Goal: Task Accomplishment & Management: Use online tool/utility

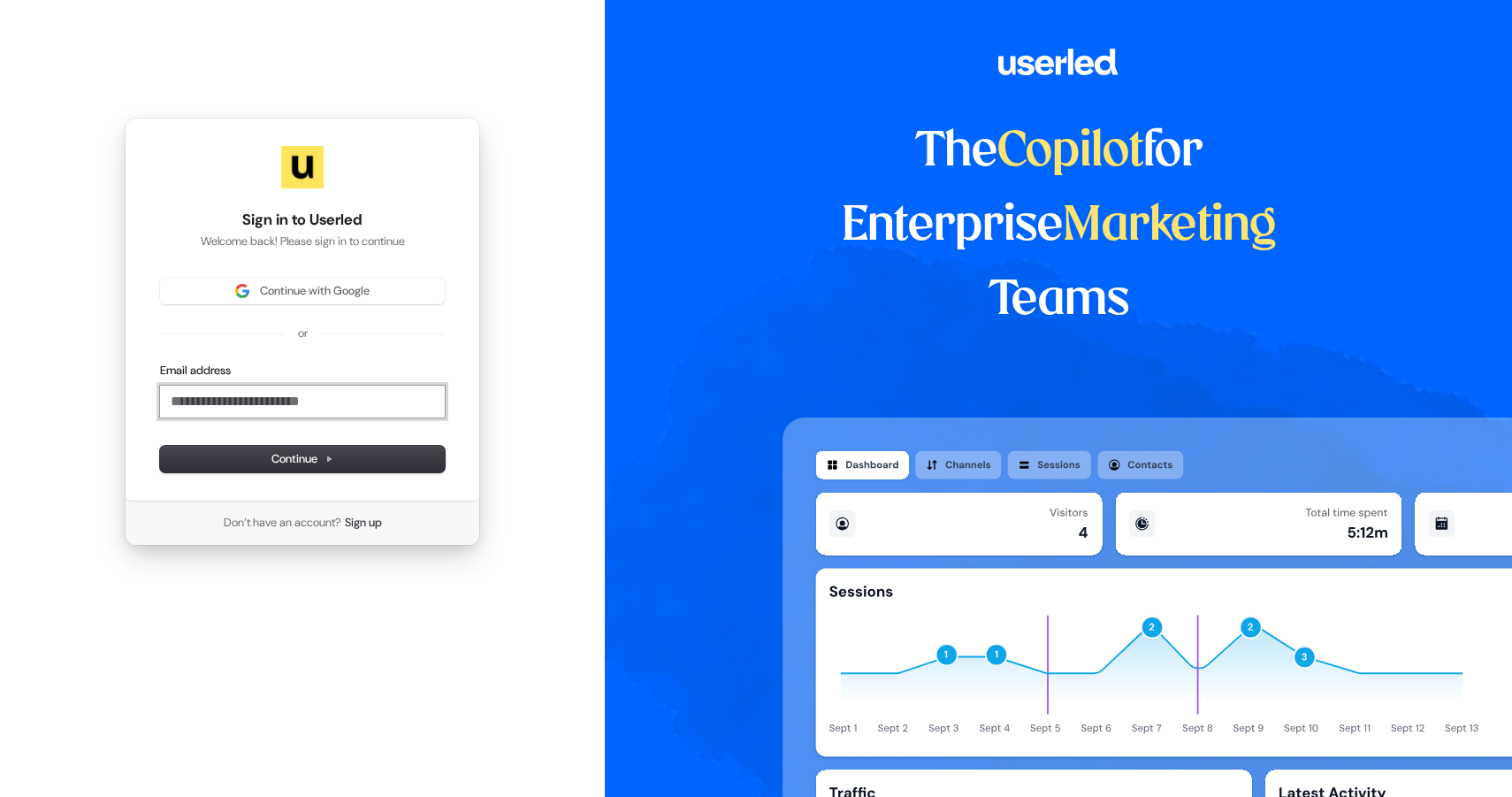
click at [259, 409] on input "Email address" at bounding box center [302, 401] width 285 height 31
paste input "**********"
click at [272, 464] on span "Continue" at bounding box center [302, 459] width 62 height 16
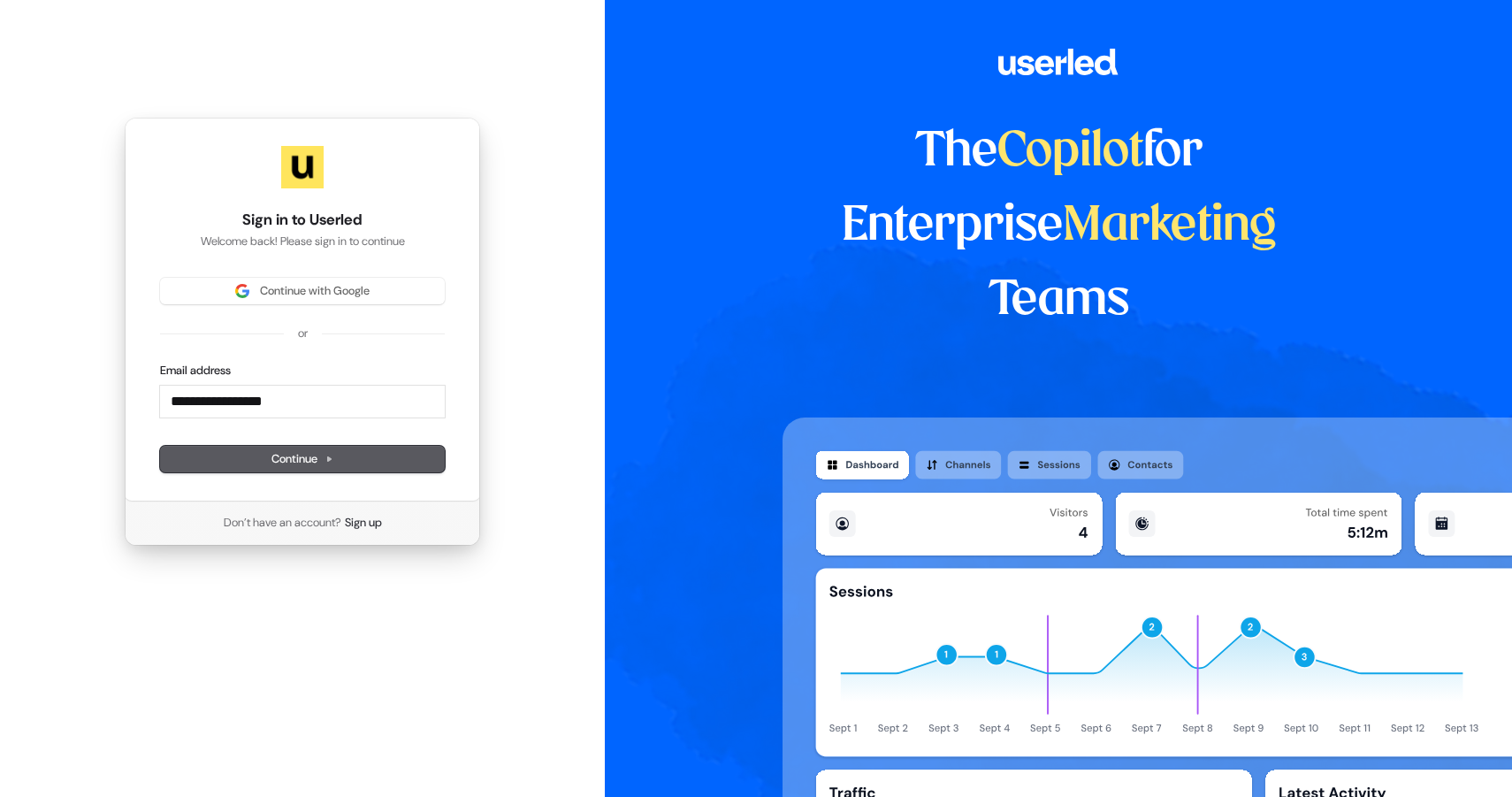
type input "**********"
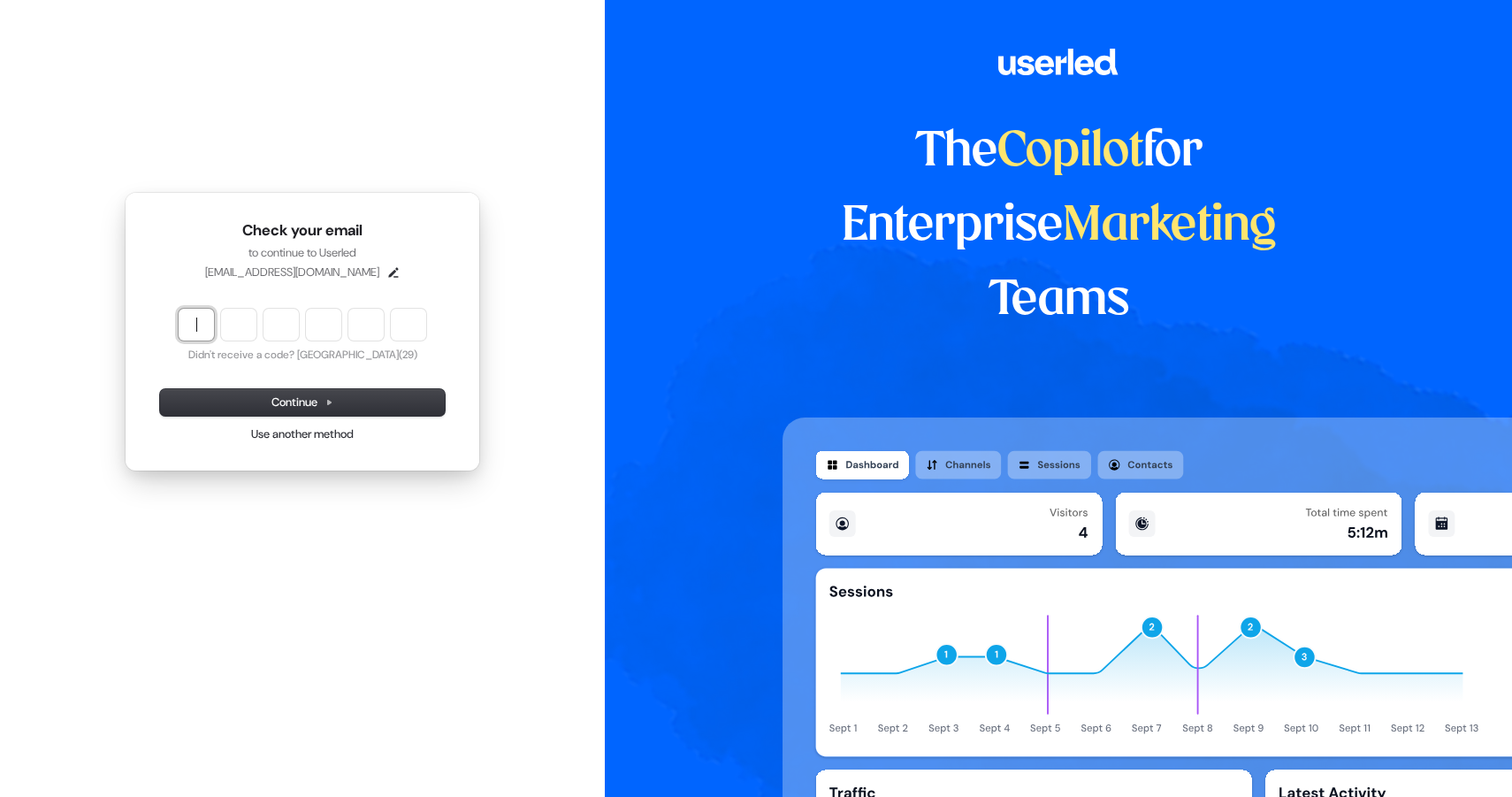
click at [191, 316] on input "Enter verification code" at bounding box center [320, 325] width 283 height 31
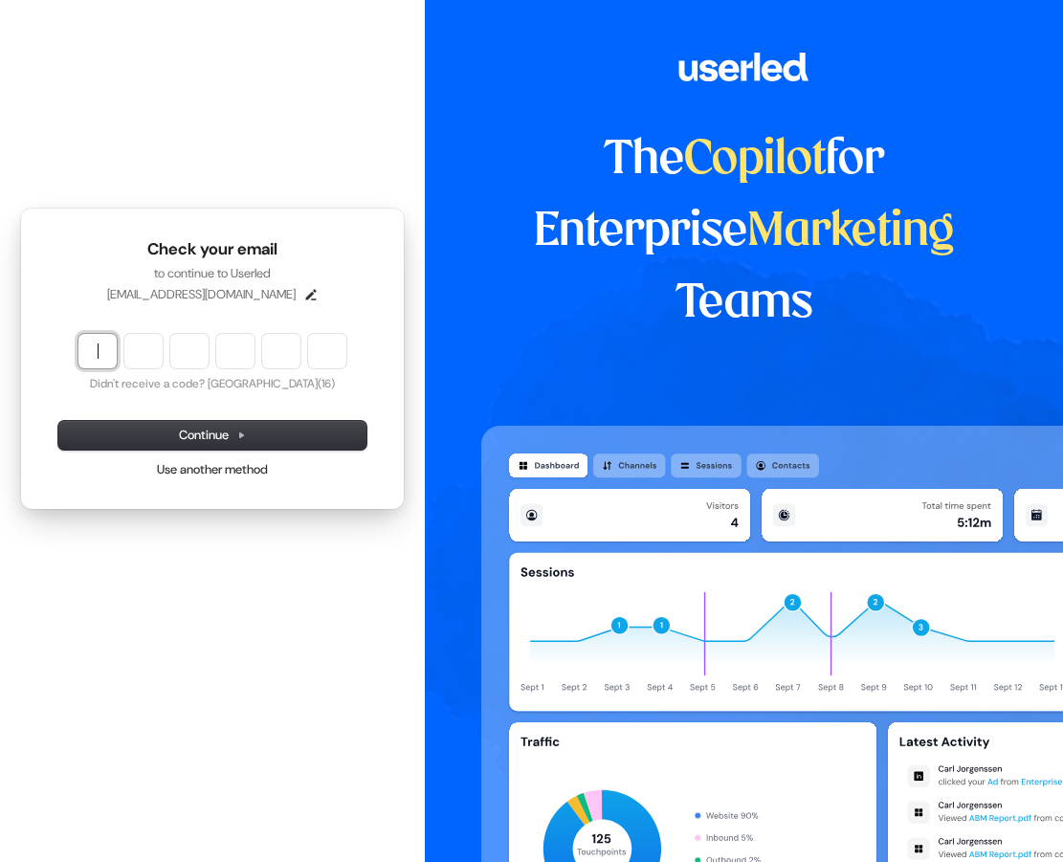
click at [99, 358] on input "Enter verification code" at bounding box center [231, 351] width 306 height 34
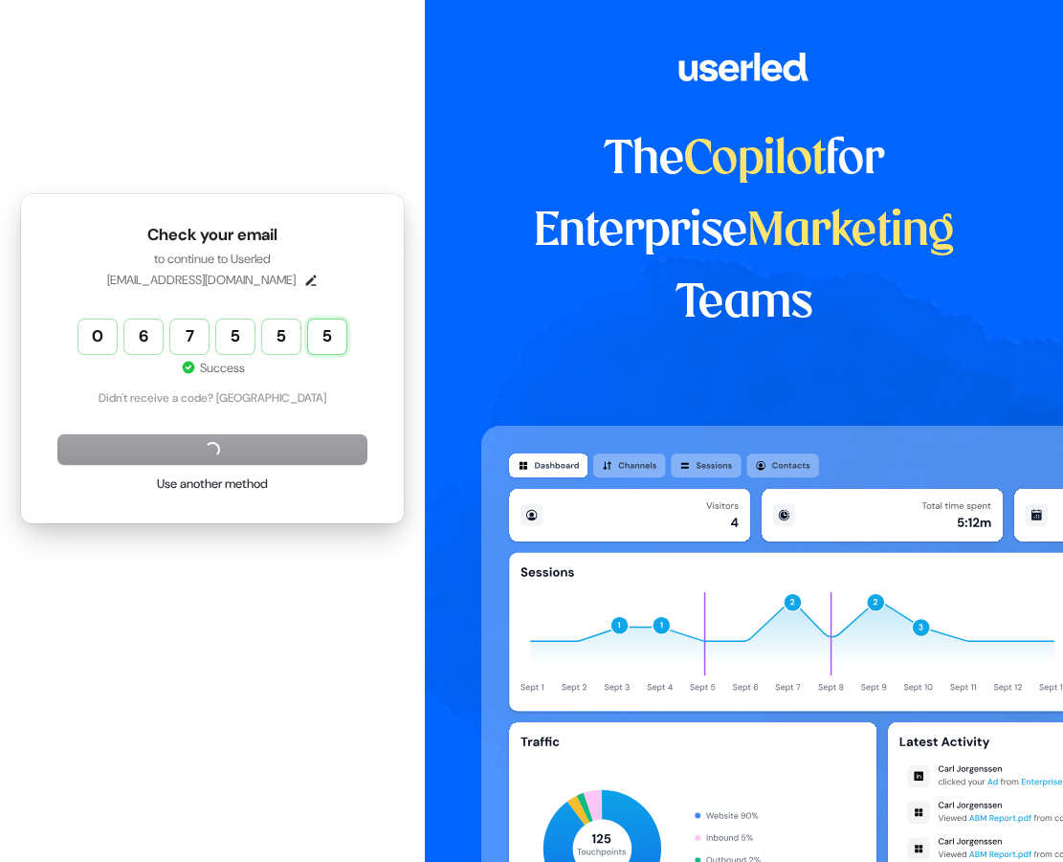
type input "******"
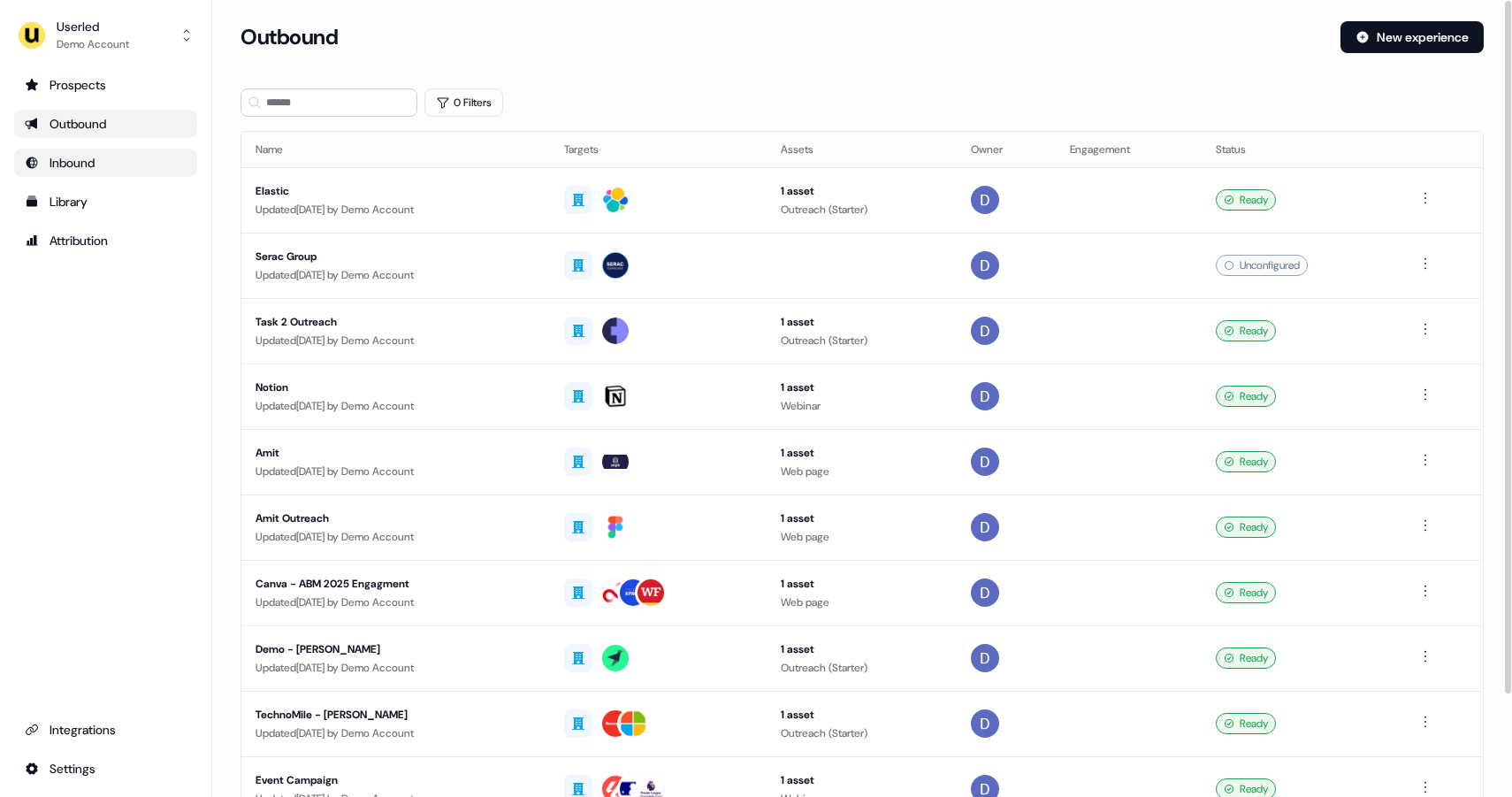
click at [80, 165] on div "Inbound" at bounding box center [105, 162] width 162 height 18
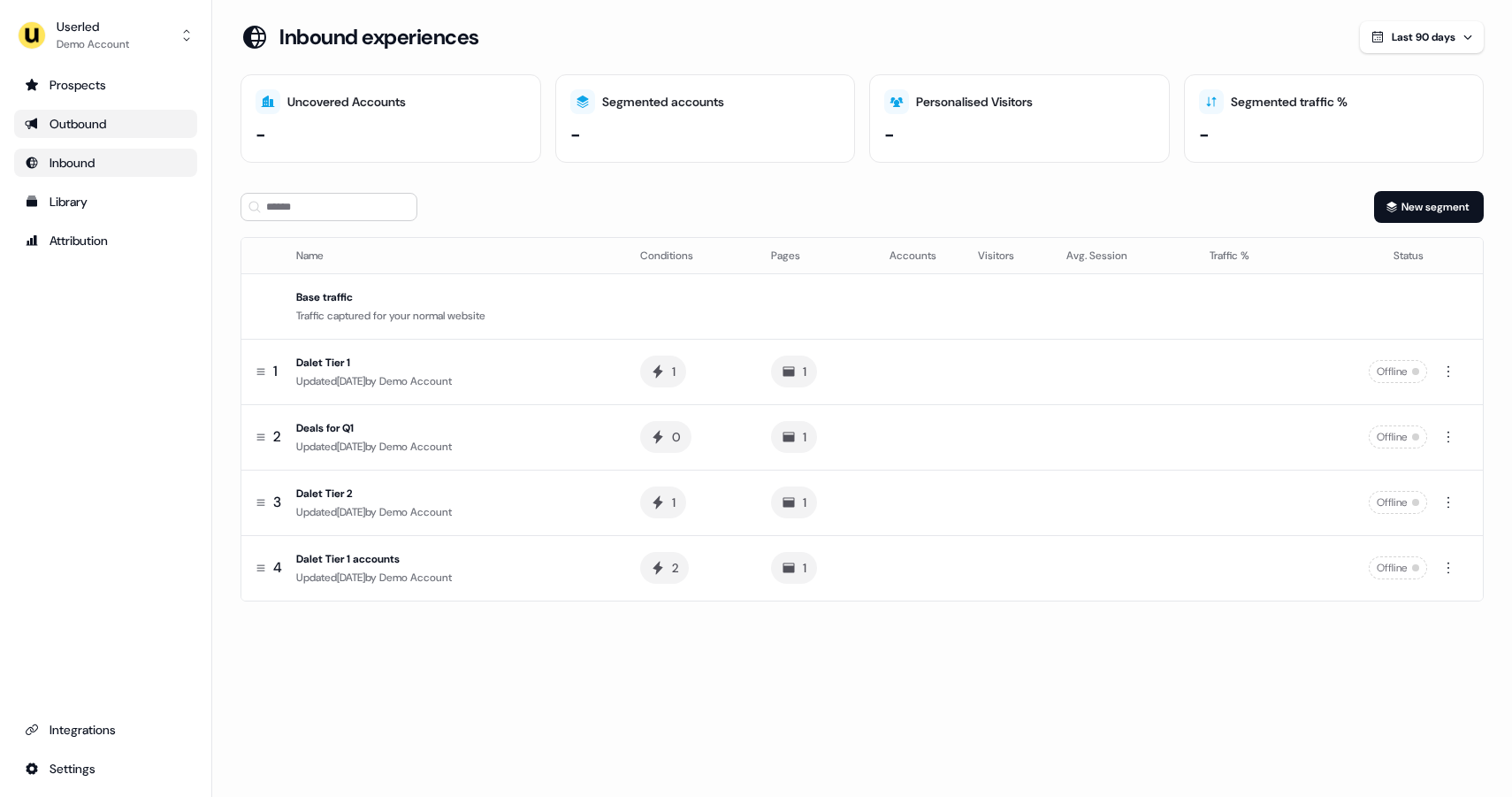
click at [87, 117] on div "Outbound" at bounding box center [105, 123] width 162 height 18
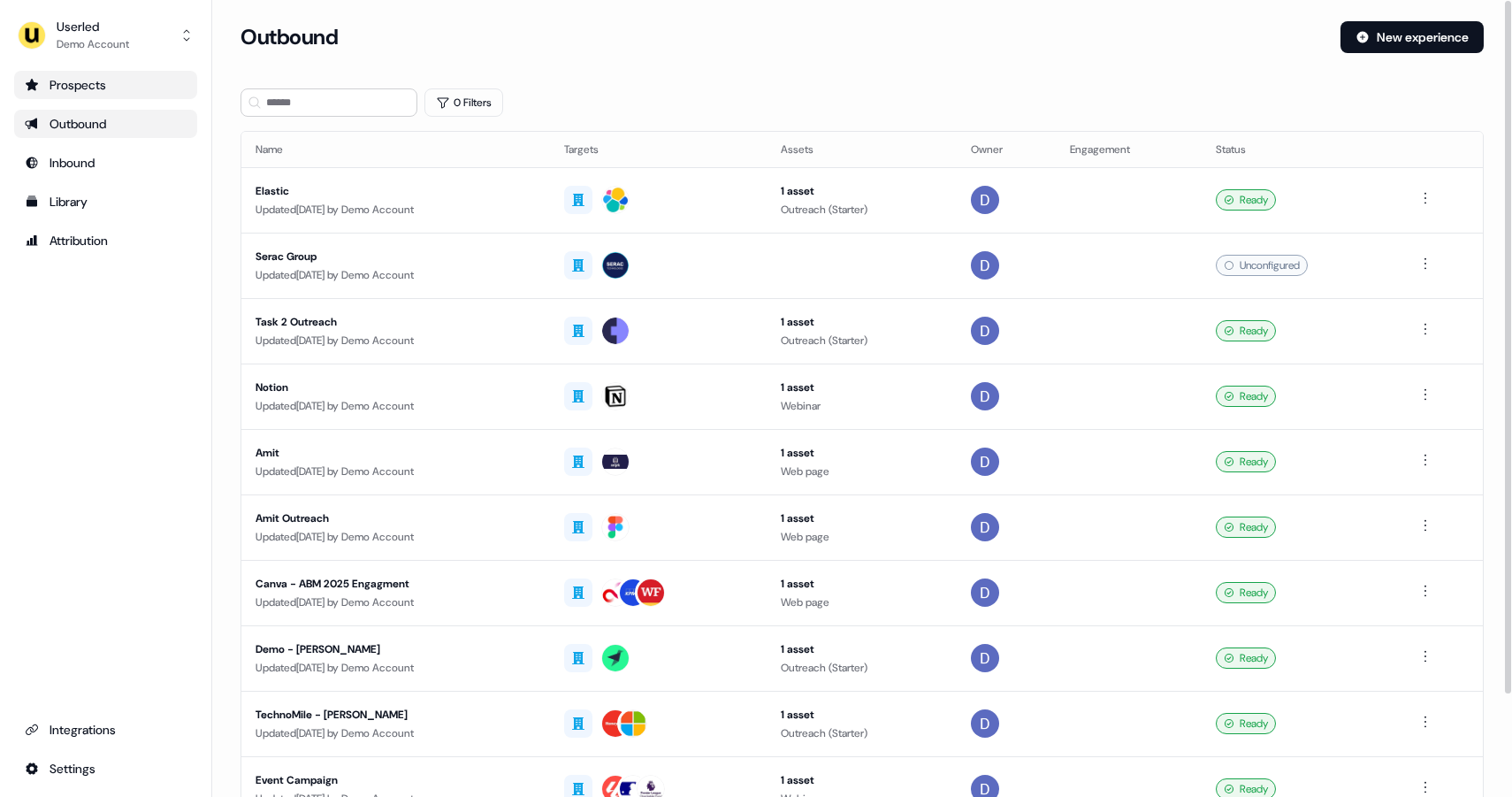
click at [141, 81] on div "Prospects" at bounding box center [105, 84] width 162 height 18
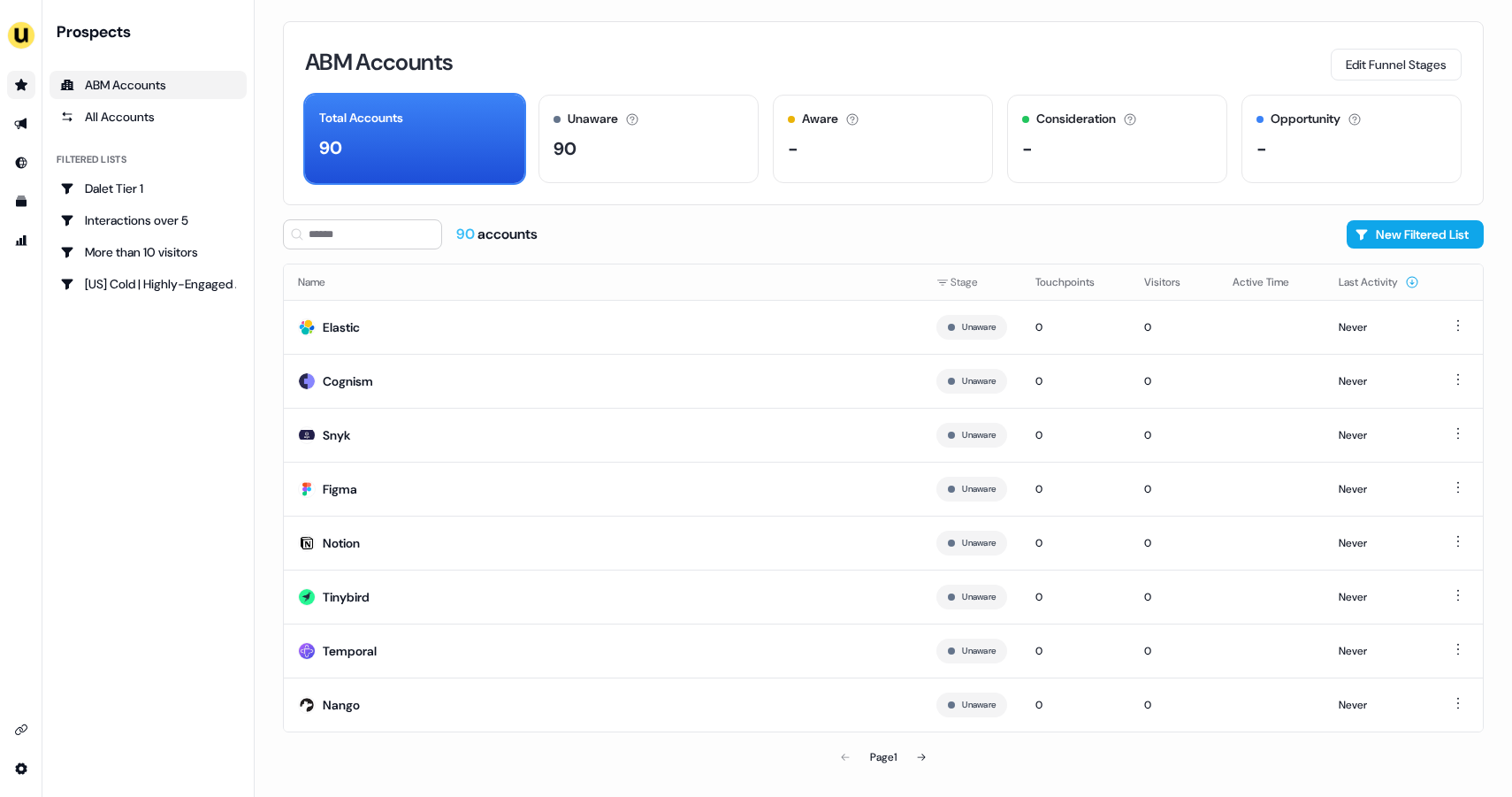
click at [133, 449] on div "Prospects ABM Accounts All Accounts Filtered lists Dalet Tier 1 Interactions ov…" at bounding box center [148, 398] width 197 height 754
click at [352, 324] on div "Elastic" at bounding box center [341, 326] width 37 height 18
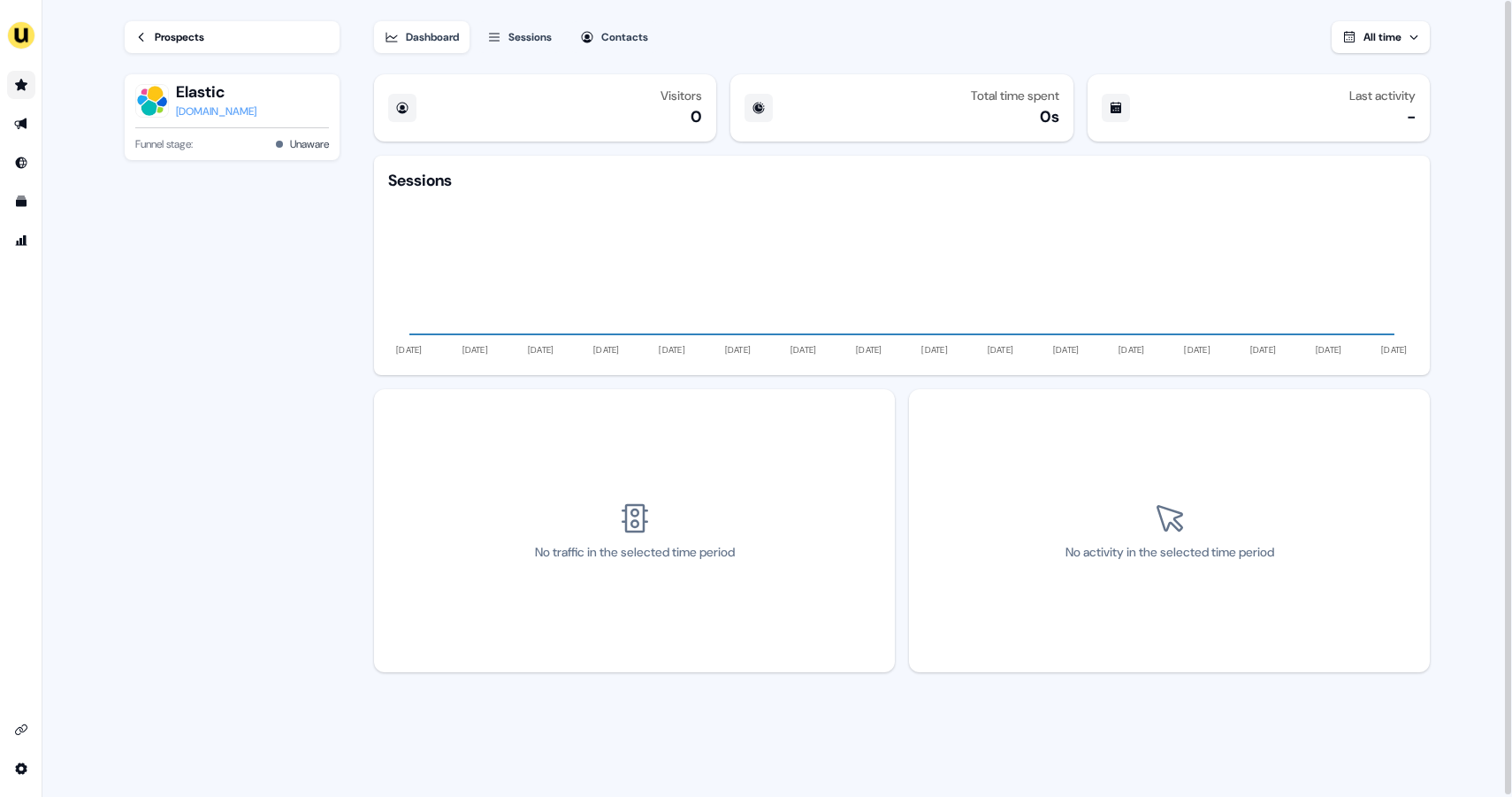
click at [908, 392] on div "No traffic in the selected time period No activity in the selected time period" at bounding box center [902, 531] width 1055 height 283
click at [528, 34] on div "Sessions" at bounding box center [530, 37] width 43 height 18
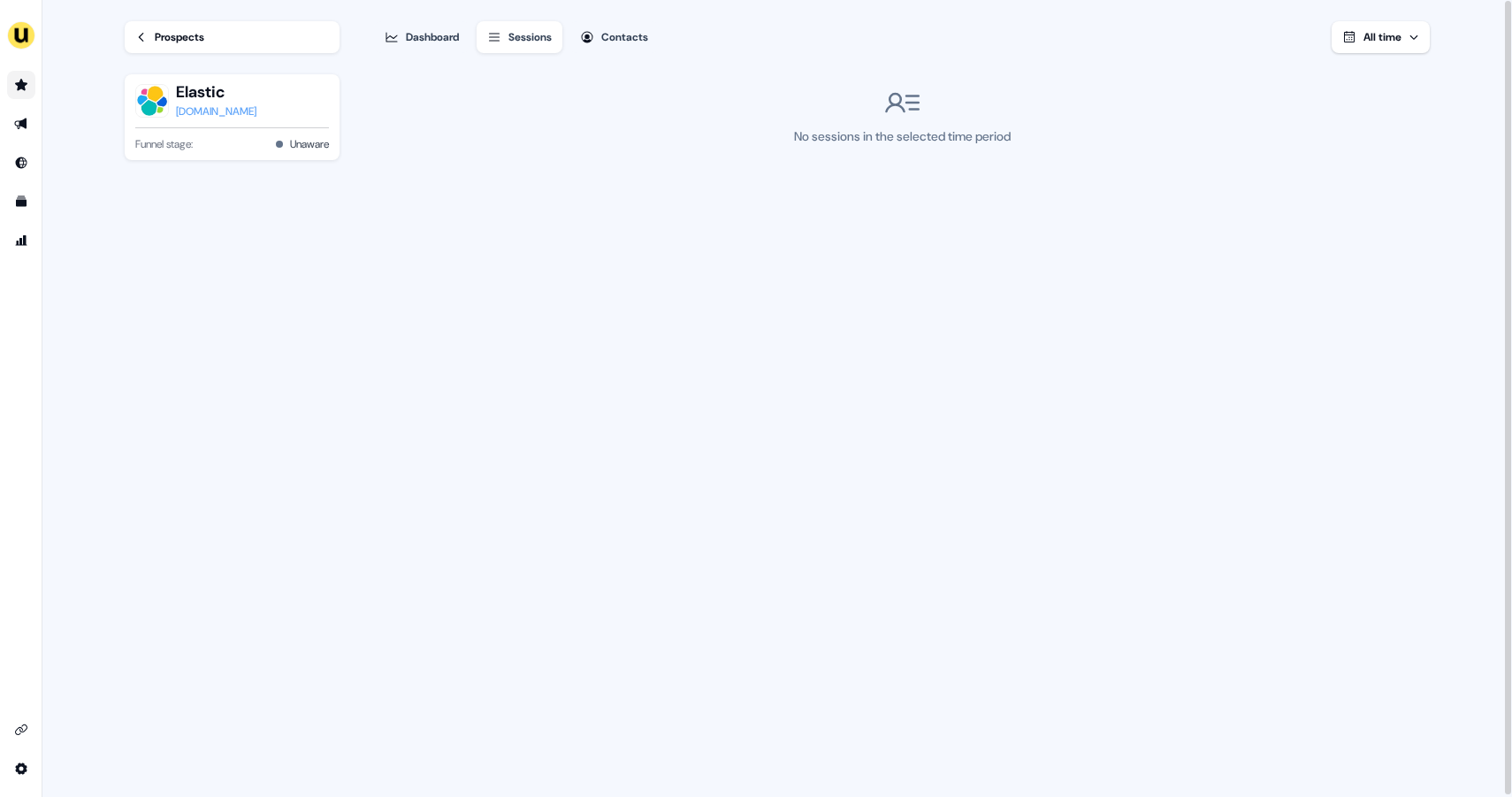
click at [628, 36] on div "Contacts" at bounding box center [625, 37] width 47 height 18
click at [426, 35] on div "Dashboard" at bounding box center [432, 37] width 53 height 18
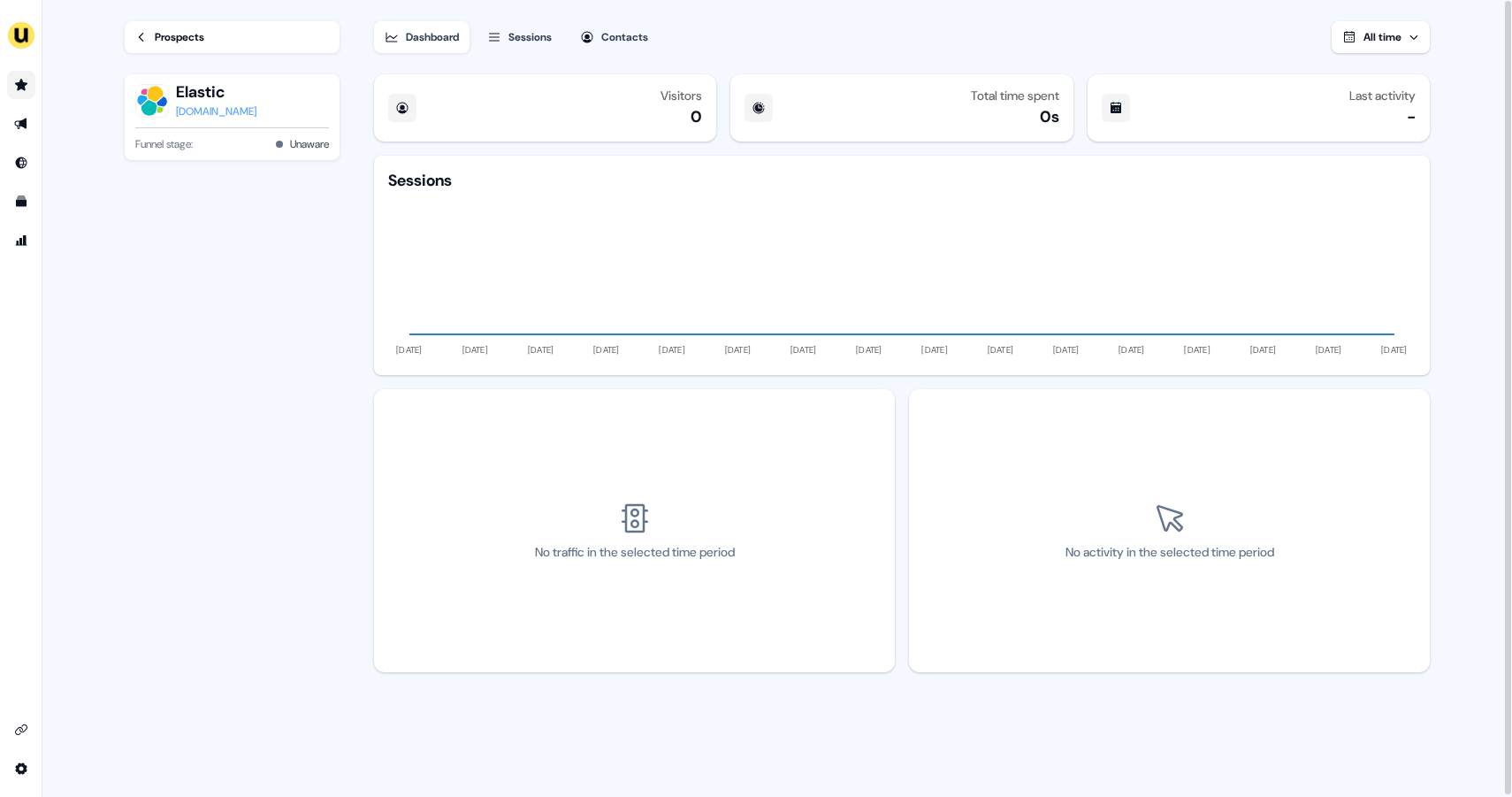
click at [26, 93] on link "Go to prospects" at bounding box center [21, 85] width 29 height 29
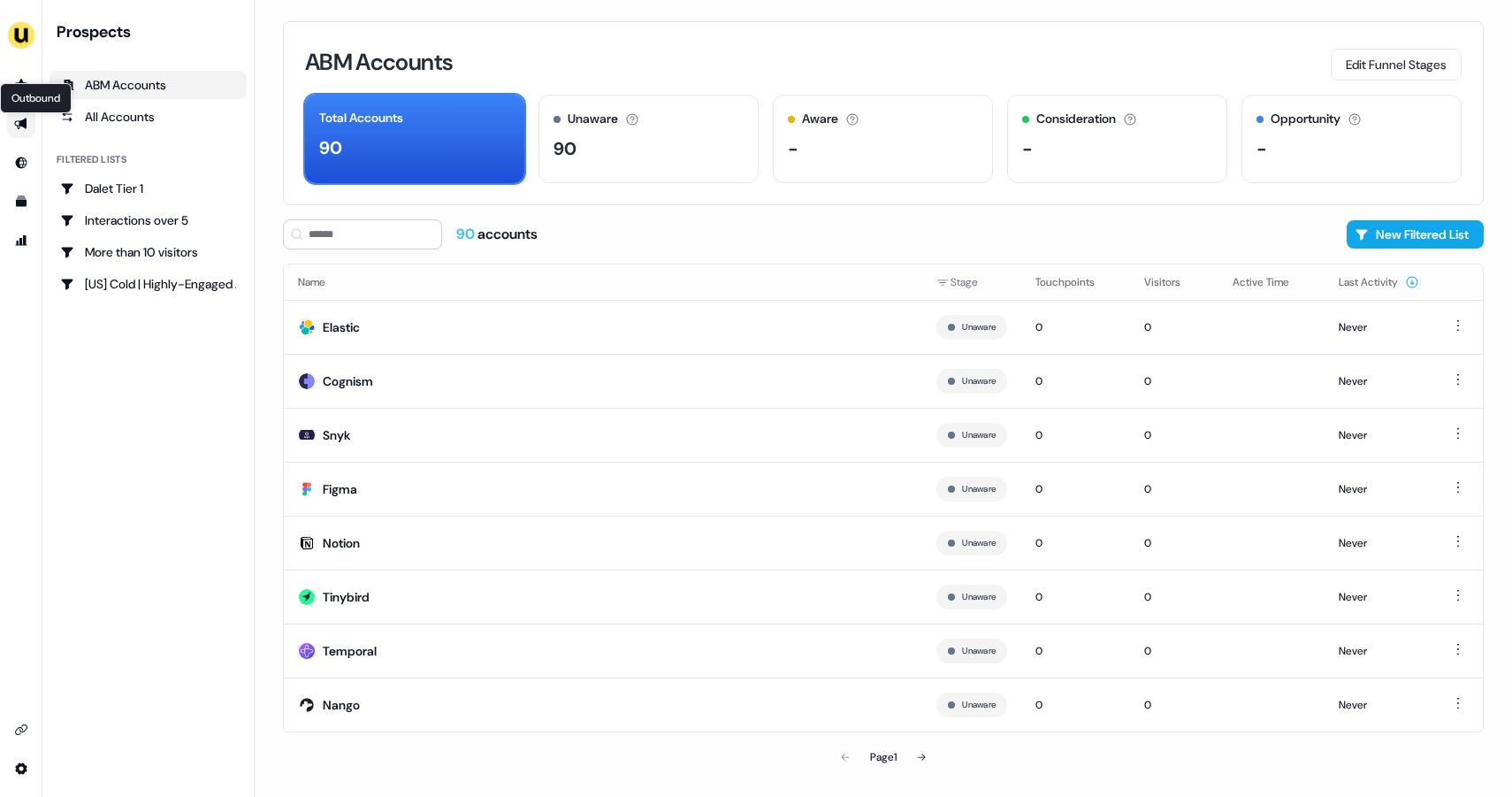
click at [24, 127] on icon "Go to outbound experience" at bounding box center [19, 124] width 12 height 11
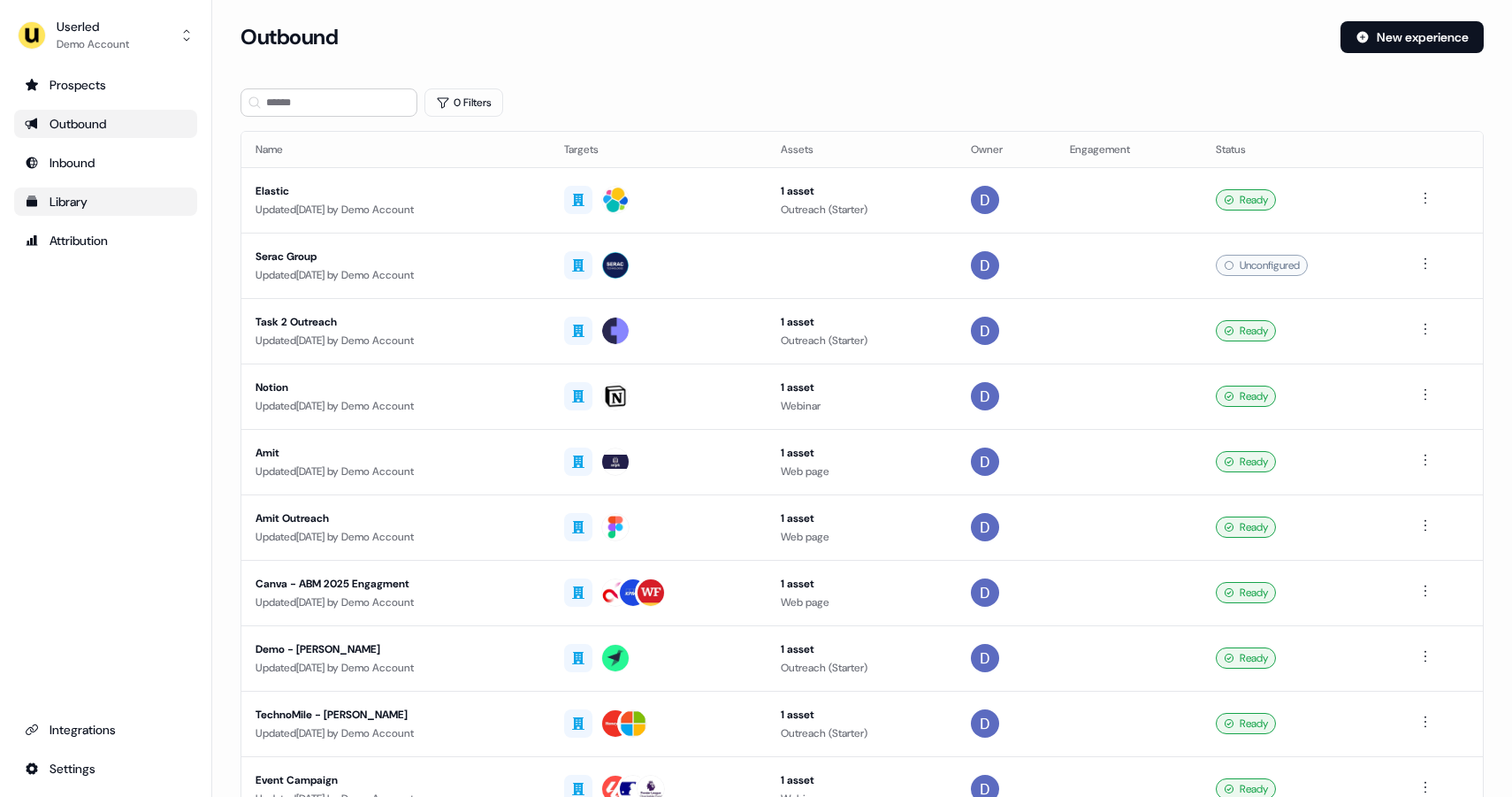
click at [83, 202] on div "Library" at bounding box center [105, 202] width 162 height 18
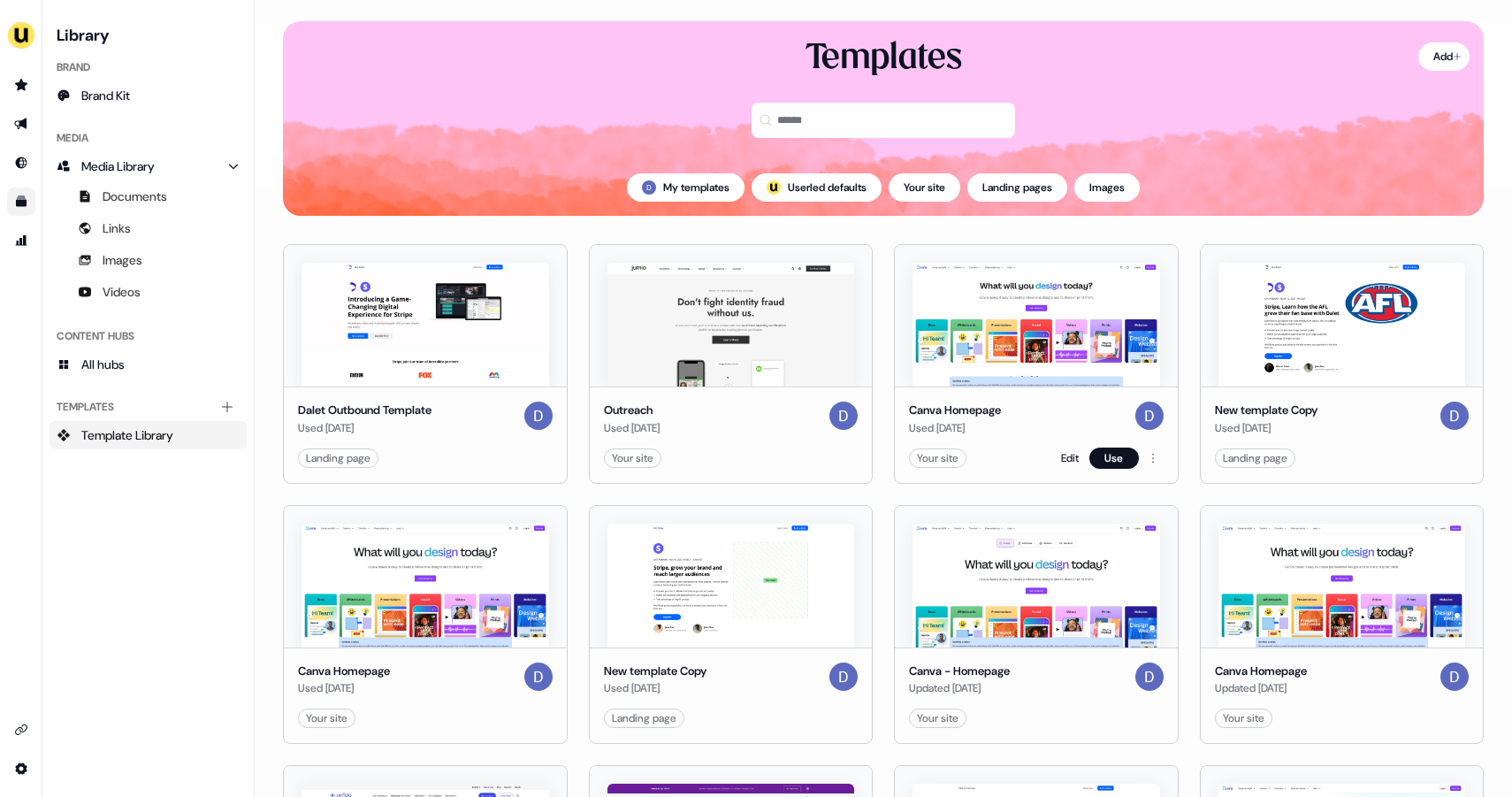
click at [992, 292] on img at bounding box center [1036, 325] width 248 height 124
click at [1111, 458] on button "Use" at bounding box center [1115, 458] width 50 height 21
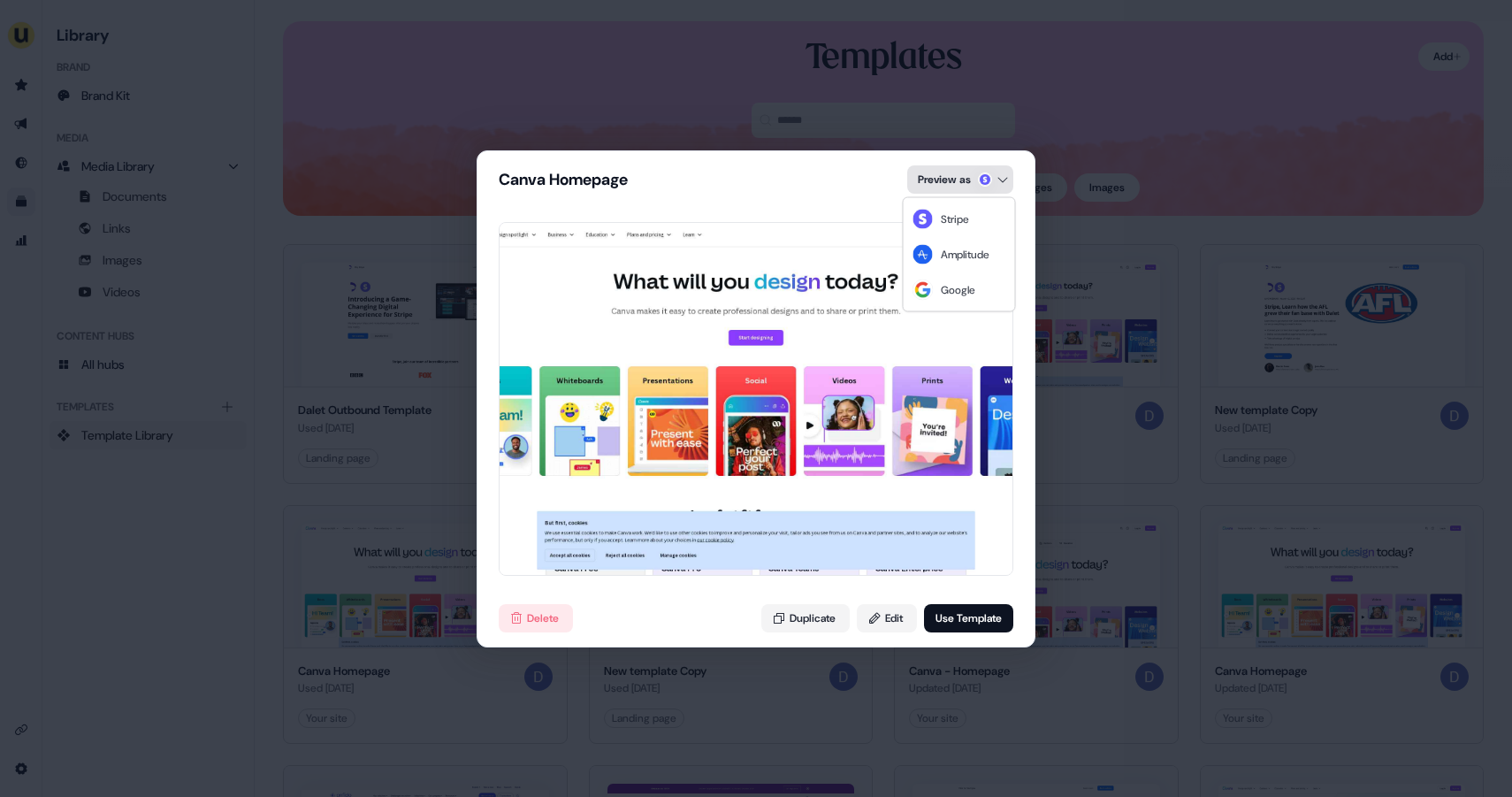
click at [1000, 179] on div "Canva Homepage Preview as Delete Duplicate Edit Use Template" at bounding box center [756, 398] width 1512 height 797
click at [978, 178] on div "Canva Homepage Preview as Delete Duplicate Edit Use Template" at bounding box center [756, 398] width 1512 height 797
click at [948, 177] on div "Canva Homepage Preview as Delete Duplicate Edit Use Template" at bounding box center [756, 398] width 1512 height 797
click at [812, 196] on div "Canva Homepage Preview as Delete Duplicate Edit Use Template" at bounding box center [756, 398] width 1512 height 797
click at [969, 617] on button "Use Template" at bounding box center [969, 618] width 90 height 29
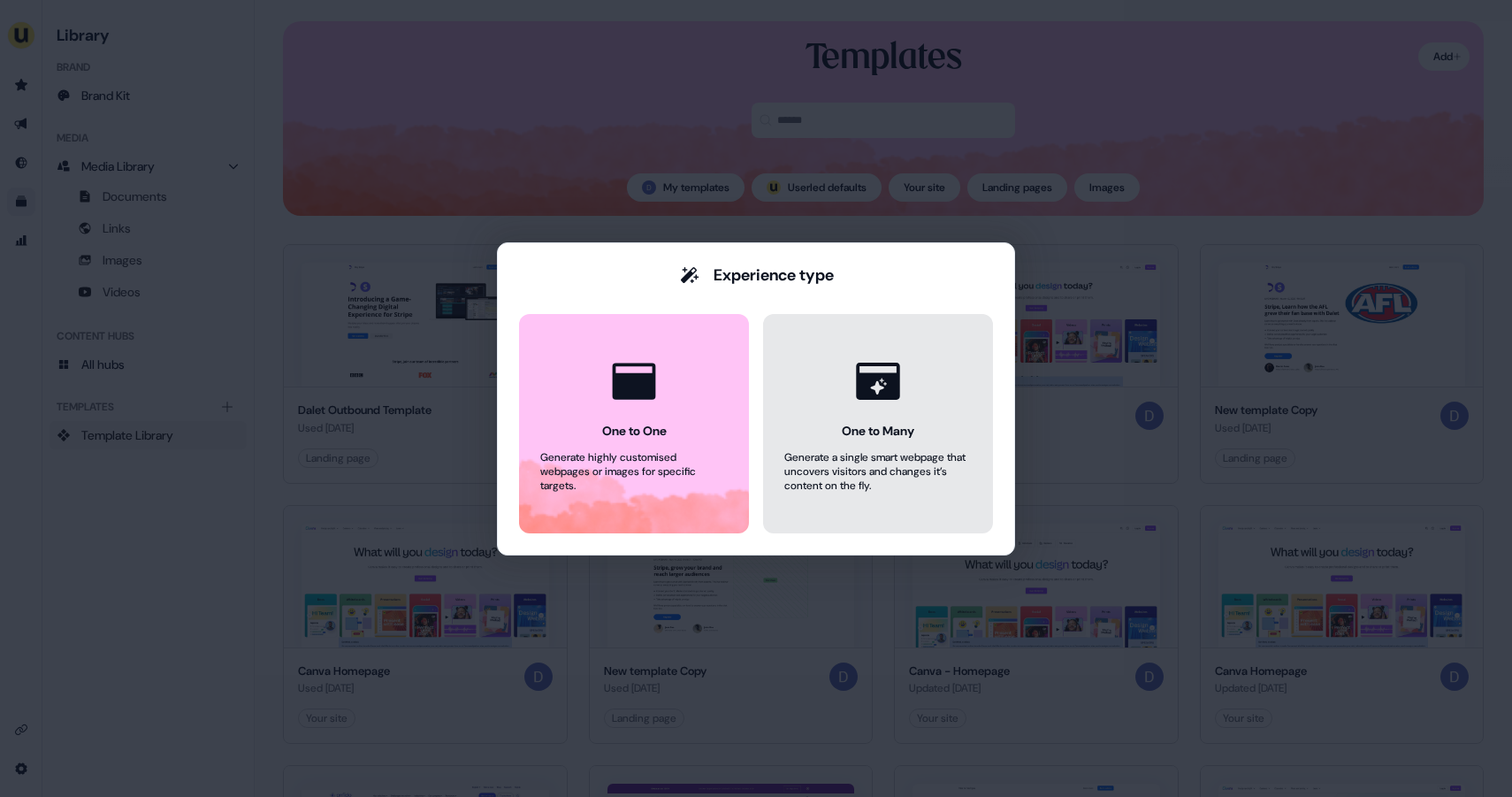
click at [807, 420] on button "One to Many Generate a single smart webpage that uncovers visitors and changes …" at bounding box center [878, 423] width 230 height 219
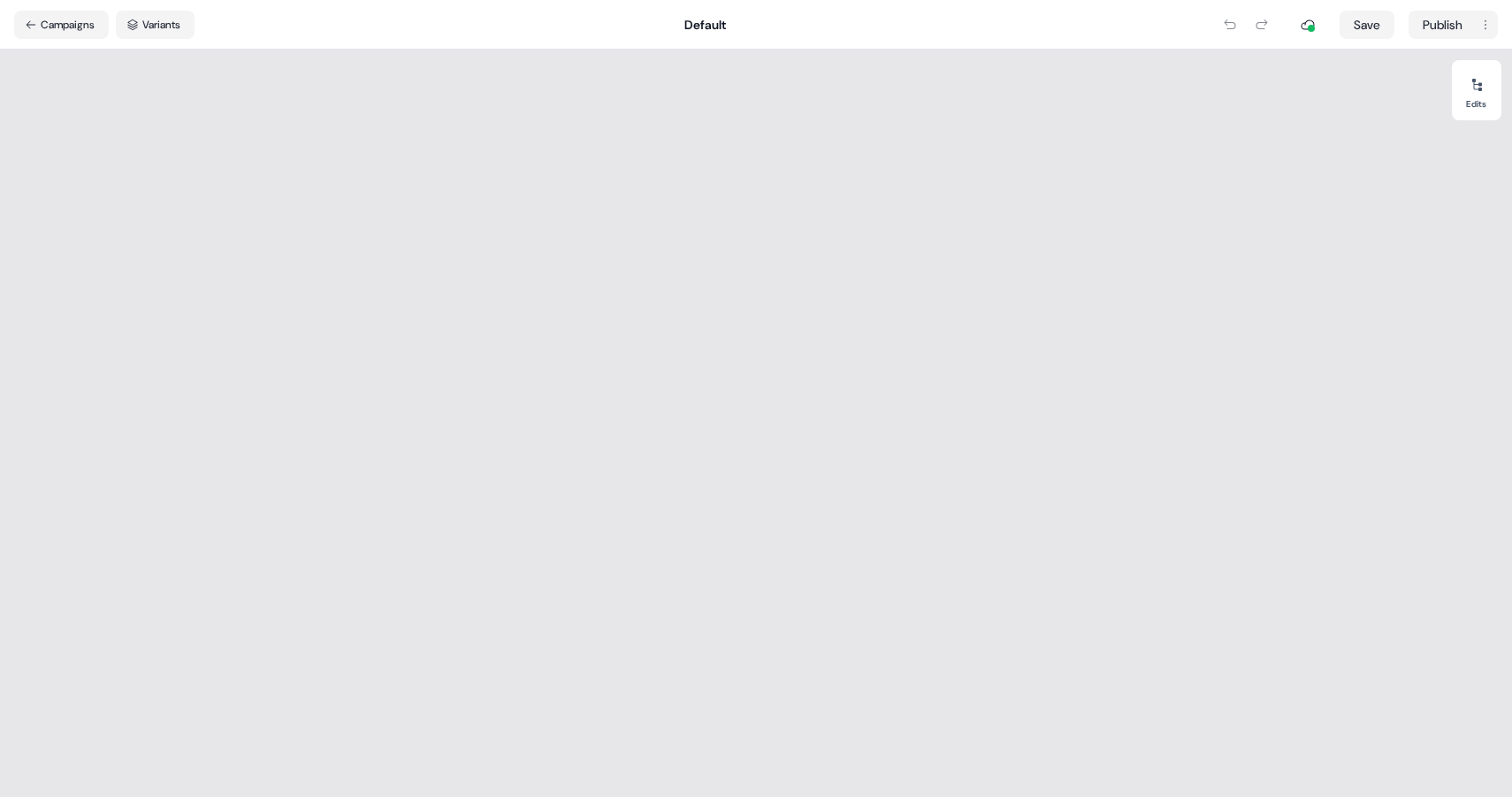
drag, startPoint x: 716, startPoint y: 141, endPoint x: 713, endPoint y: 358, distance: 217.0
click at [714, 362] on div at bounding box center [726, 423] width 1452 height 747
drag, startPoint x: 672, startPoint y: 372, endPoint x: 775, endPoint y: 313, distance: 118.7
click at [776, 313] on div at bounding box center [726, 423] width 1452 height 747
click at [167, 20] on button "Variants" at bounding box center [154, 24] width 79 height 29
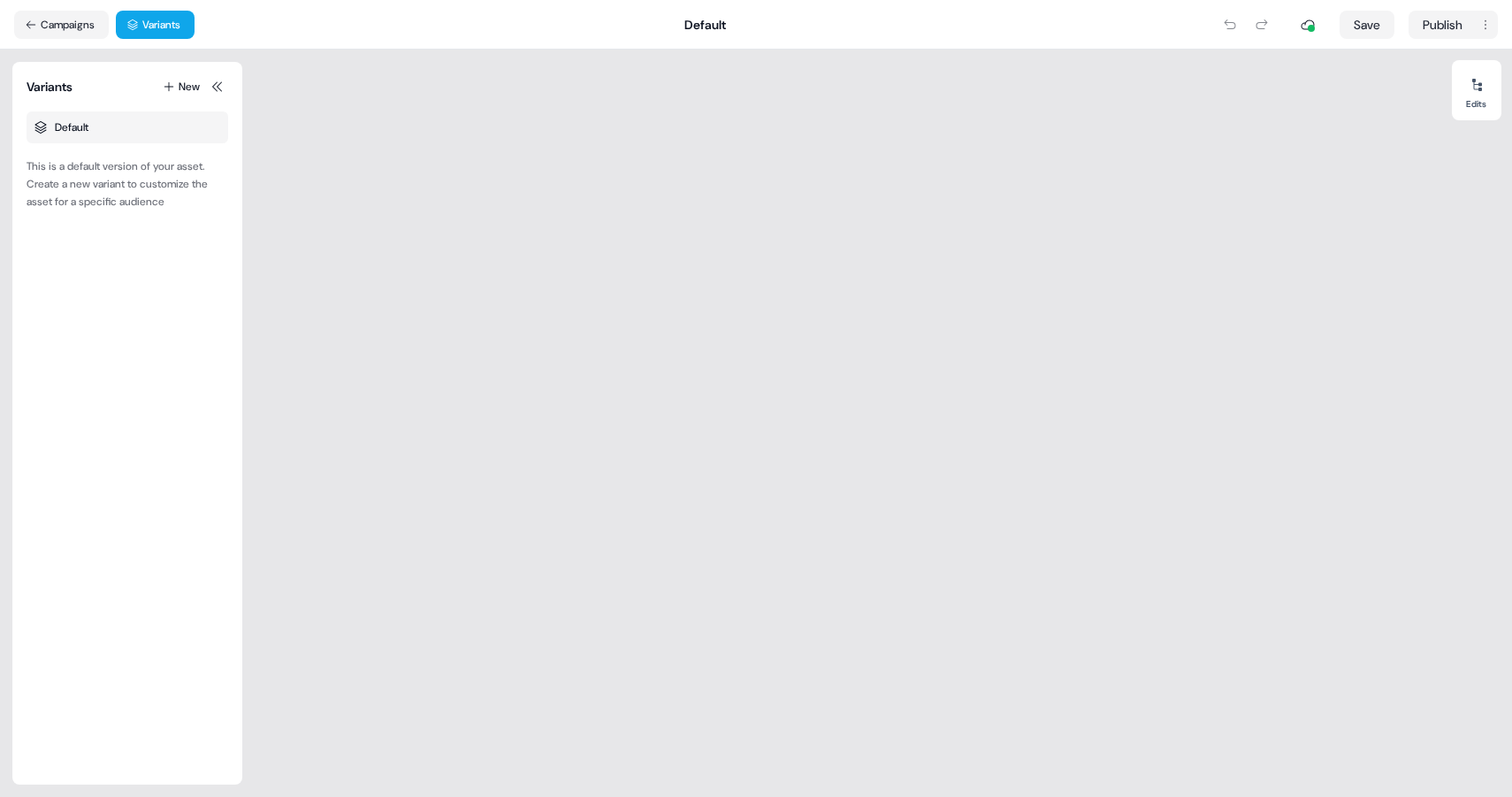
click at [130, 128] on div "Default" at bounding box center [128, 128] width 201 height 31
click at [177, 87] on button "New" at bounding box center [181, 86] width 44 height 21
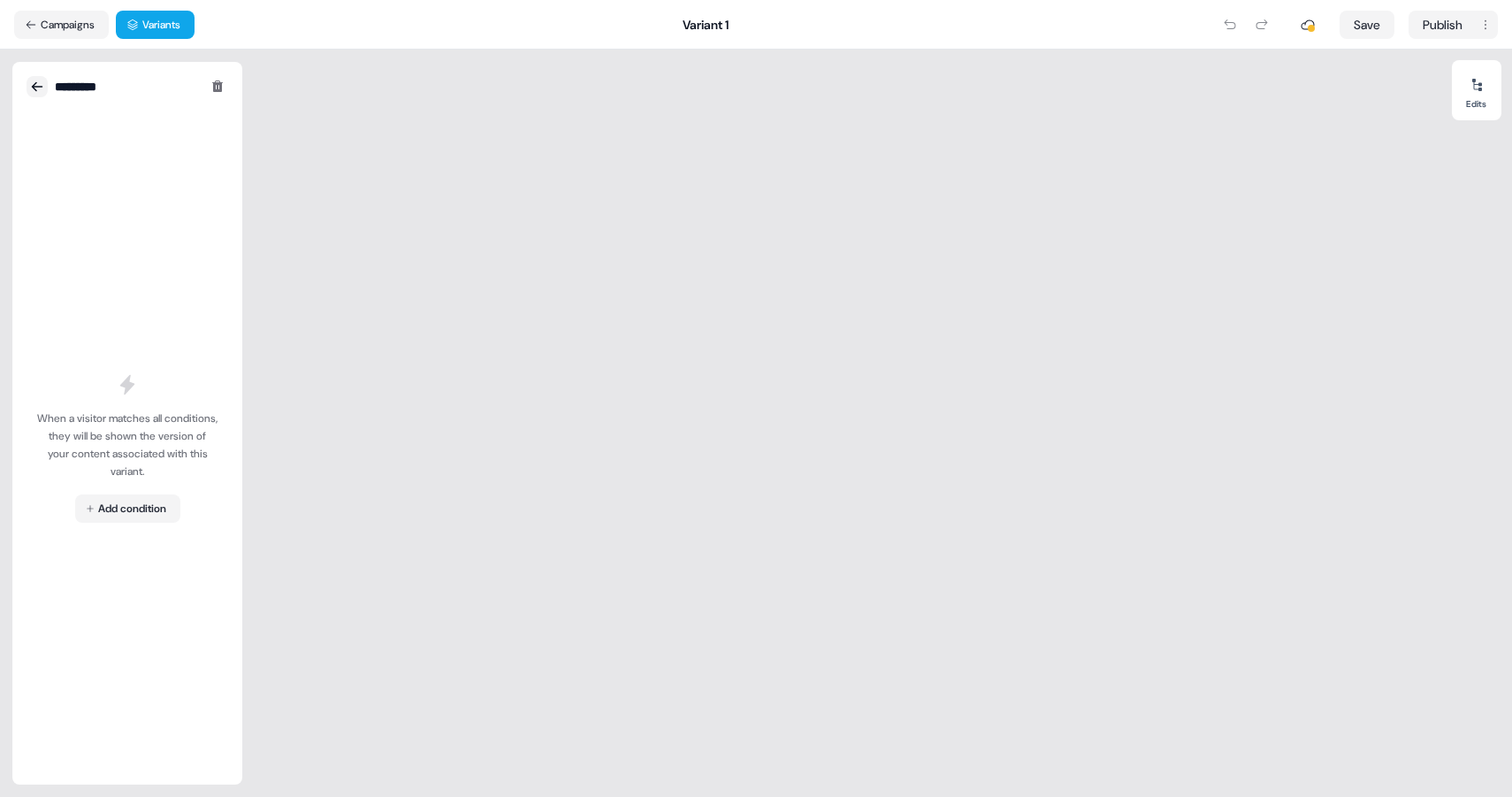
click at [30, 85] on icon at bounding box center [37, 86] width 14 height 14
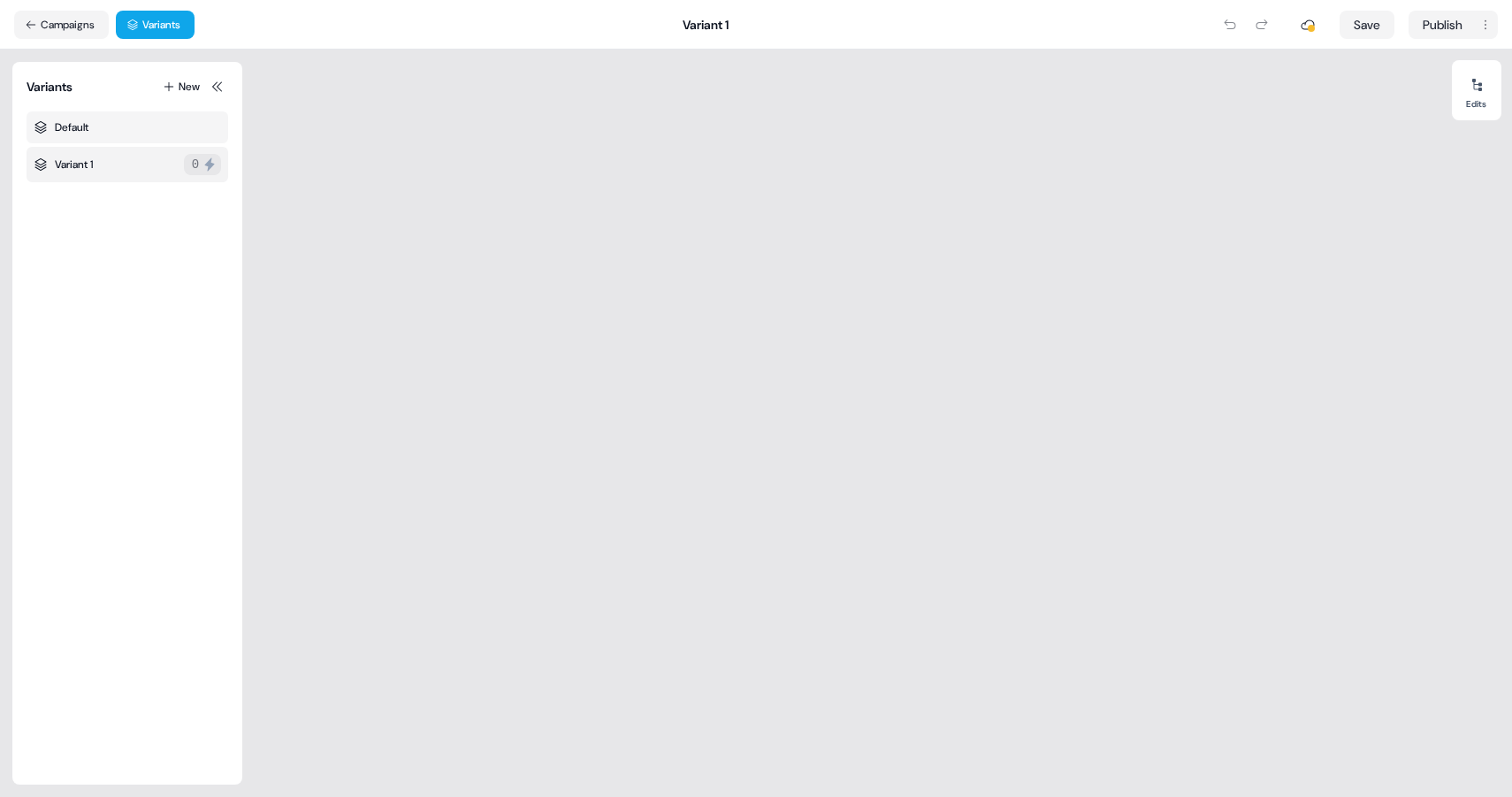
click at [119, 137] on div "Default" at bounding box center [128, 128] width 201 height 31
click at [917, 171] on div at bounding box center [847, 423] width 1210 height 747
click at [1491, 102] on button "Edits" at bounding box center [1477, 91] width 50 height 39
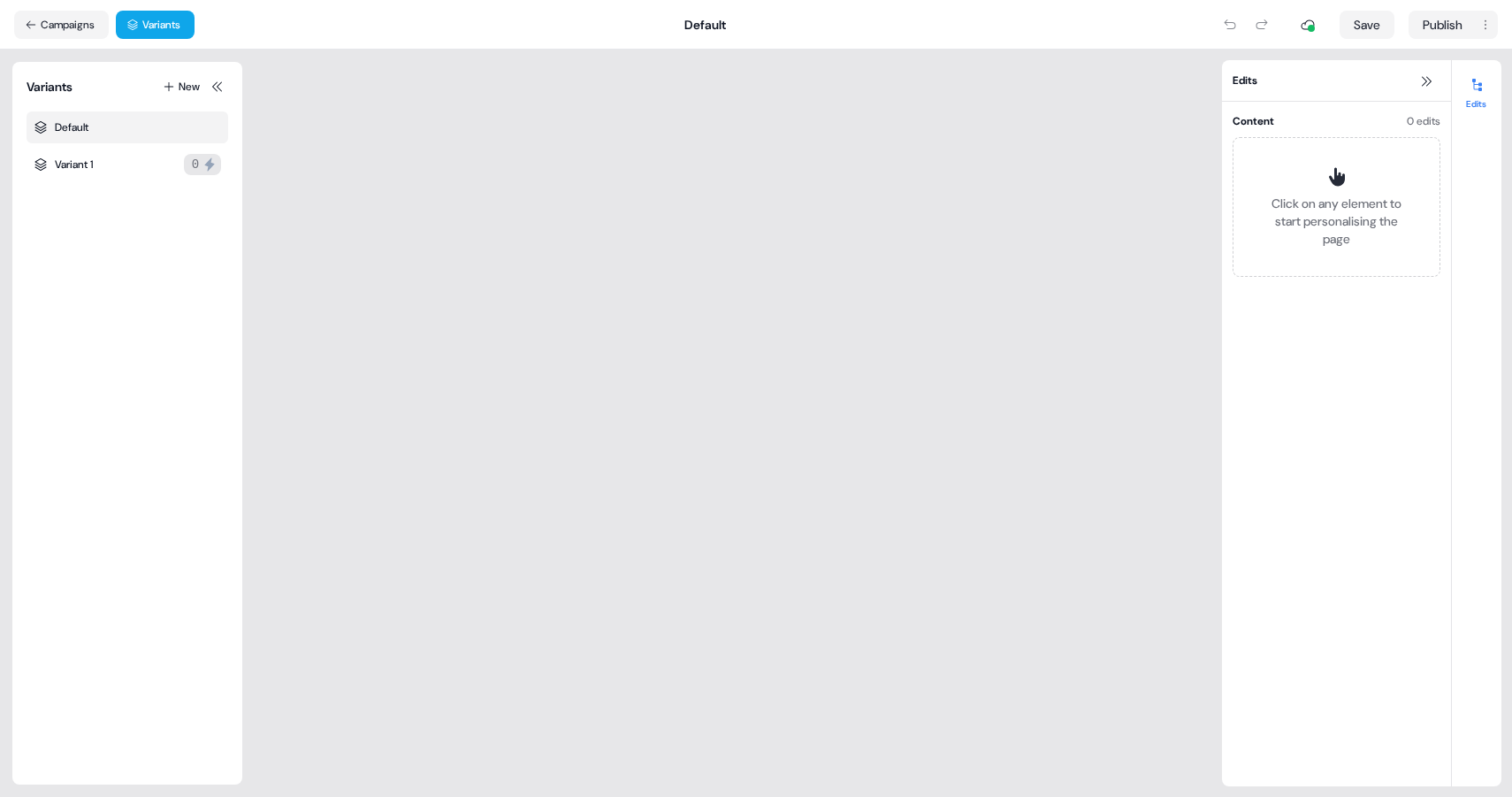
click at [867, 331] on div at bounding box center [732, 423] width 980 height 747
click at [1421, 77] on icon at bounding box center [1425, 80] width 14 height 14
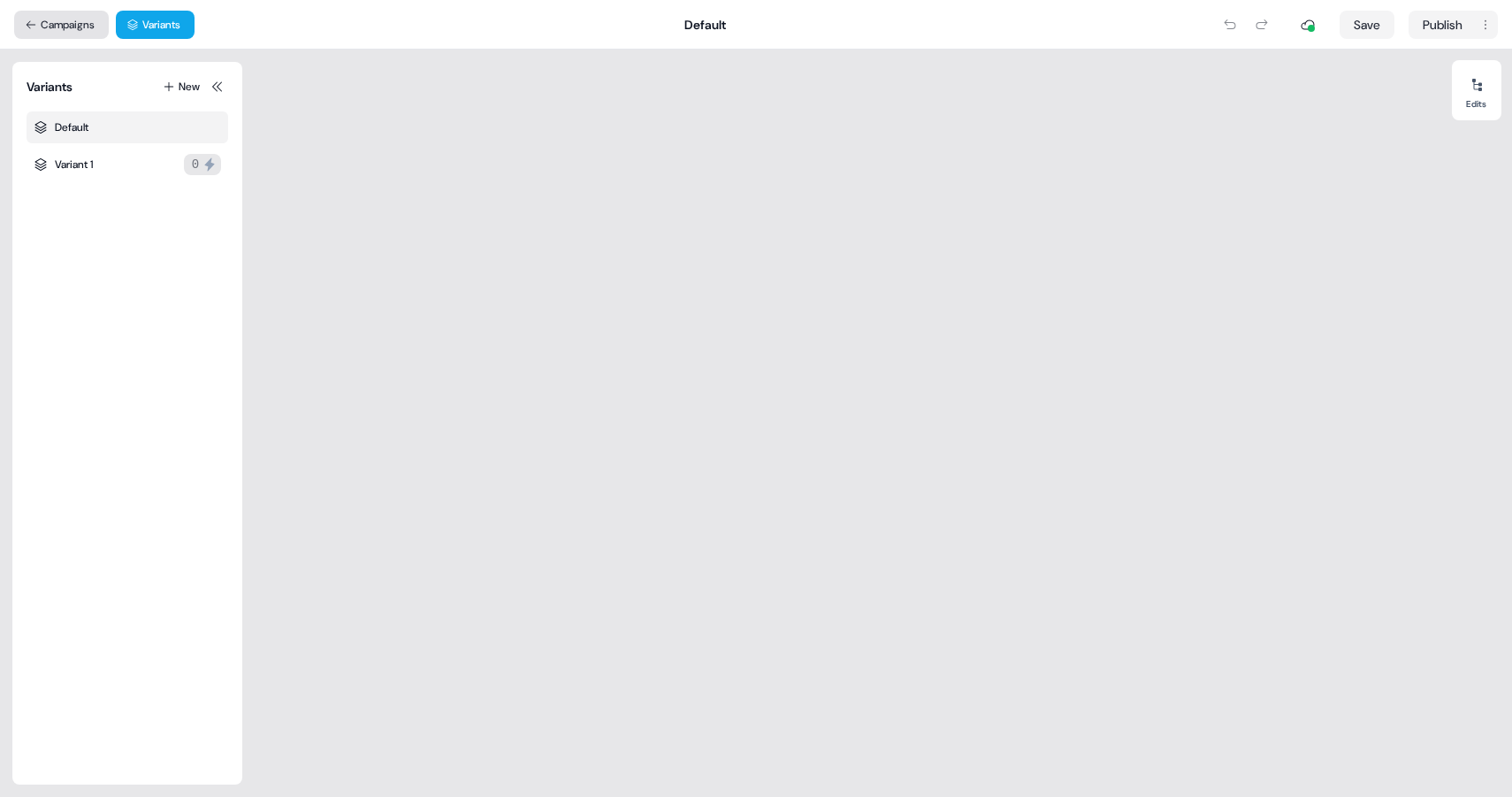
click at [79, 19] on button "Campaigns" at bounding box center [61, 24] width 94 height 29
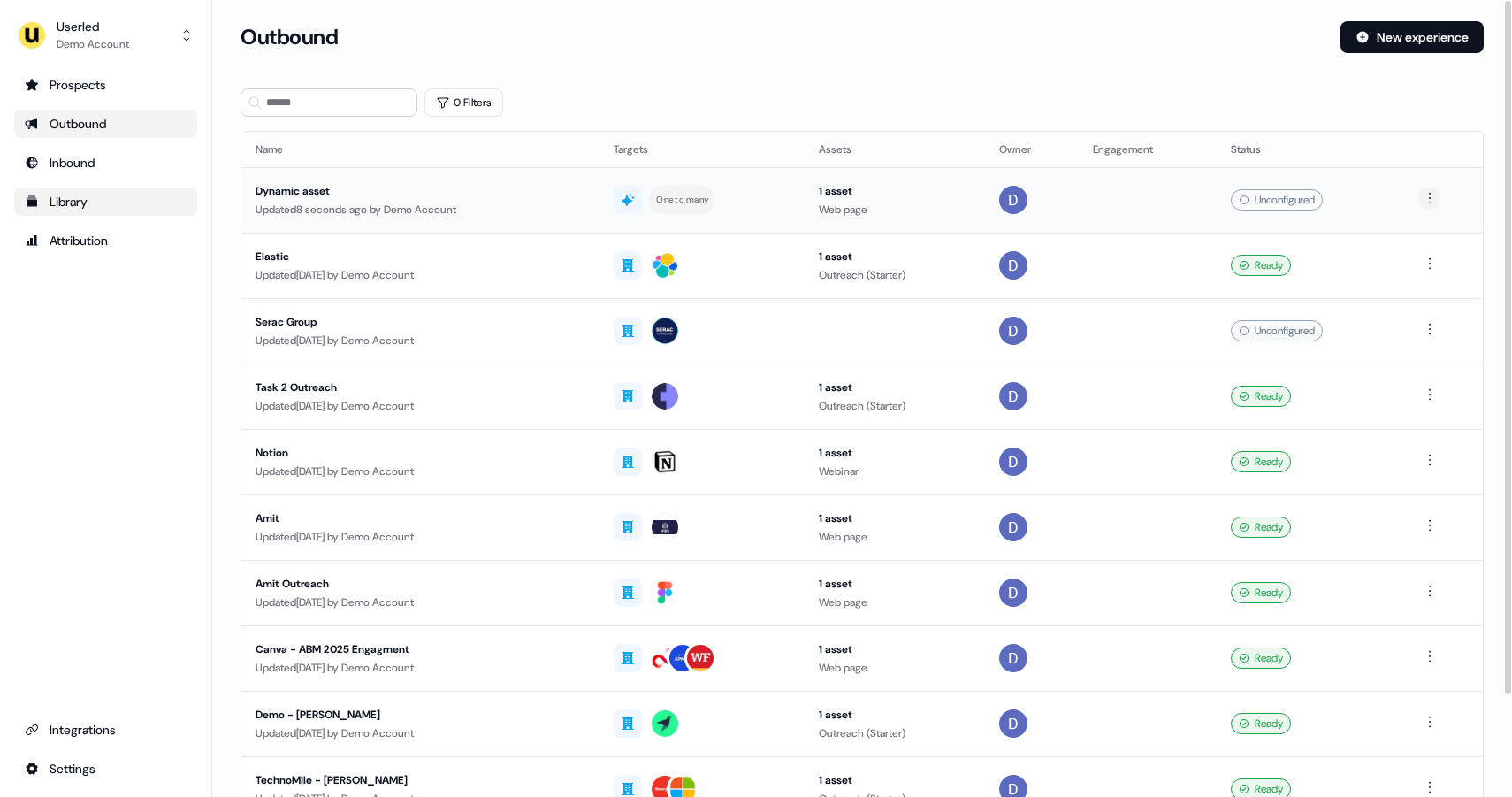
click at [1433, 197] on html "For the best experience switch devices to a bigger screen. Go to Userled.io Use…" at bounding box center [756, 398] width 1512 height 797
click at [1409, 261] on span "Delete" at bounding box center [1401, 259] width 30 height 14
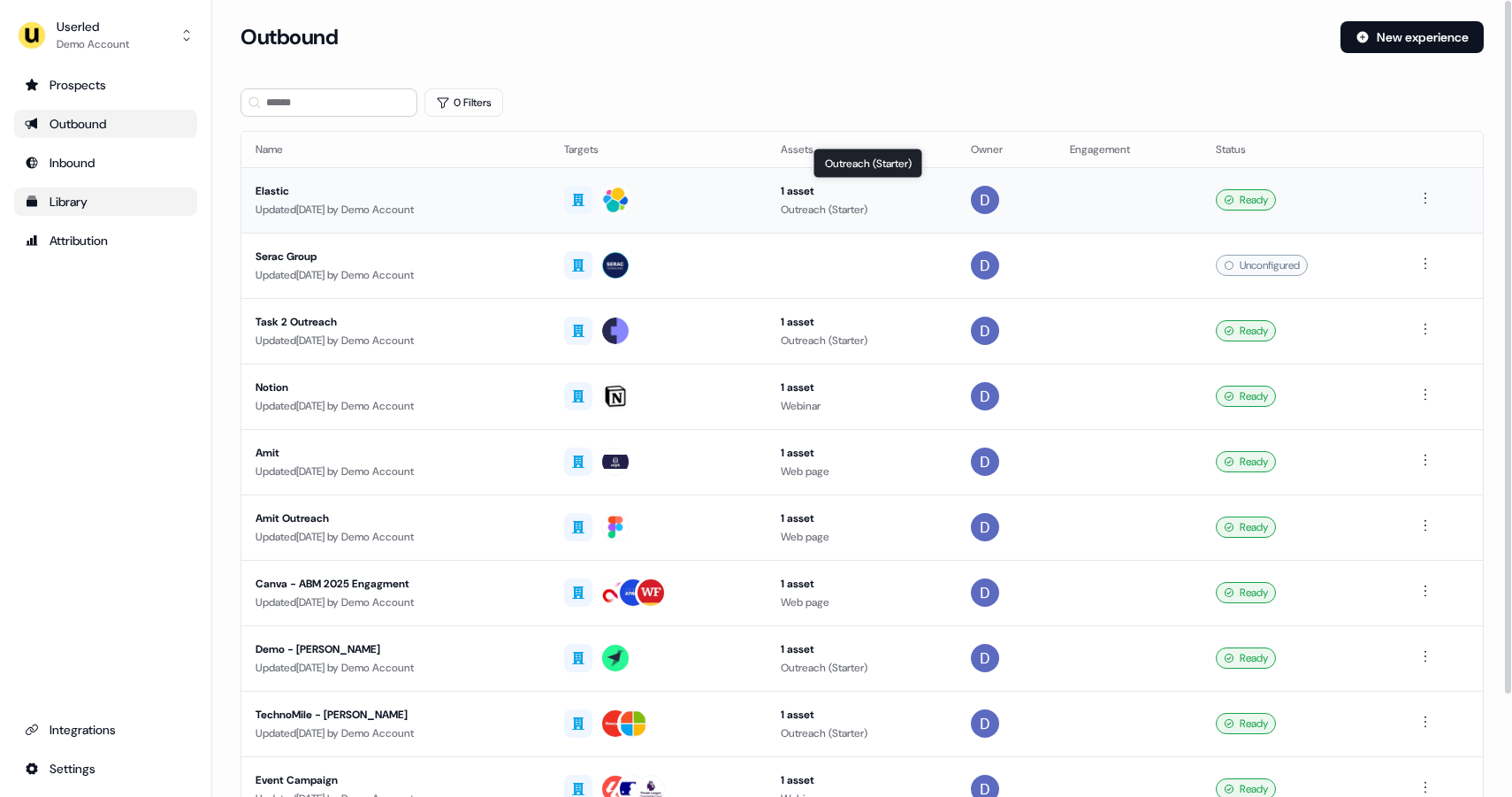
click at [867, 208] on div "Outreach (Starter)" at bounding box center [861, 209] width 162 height 18
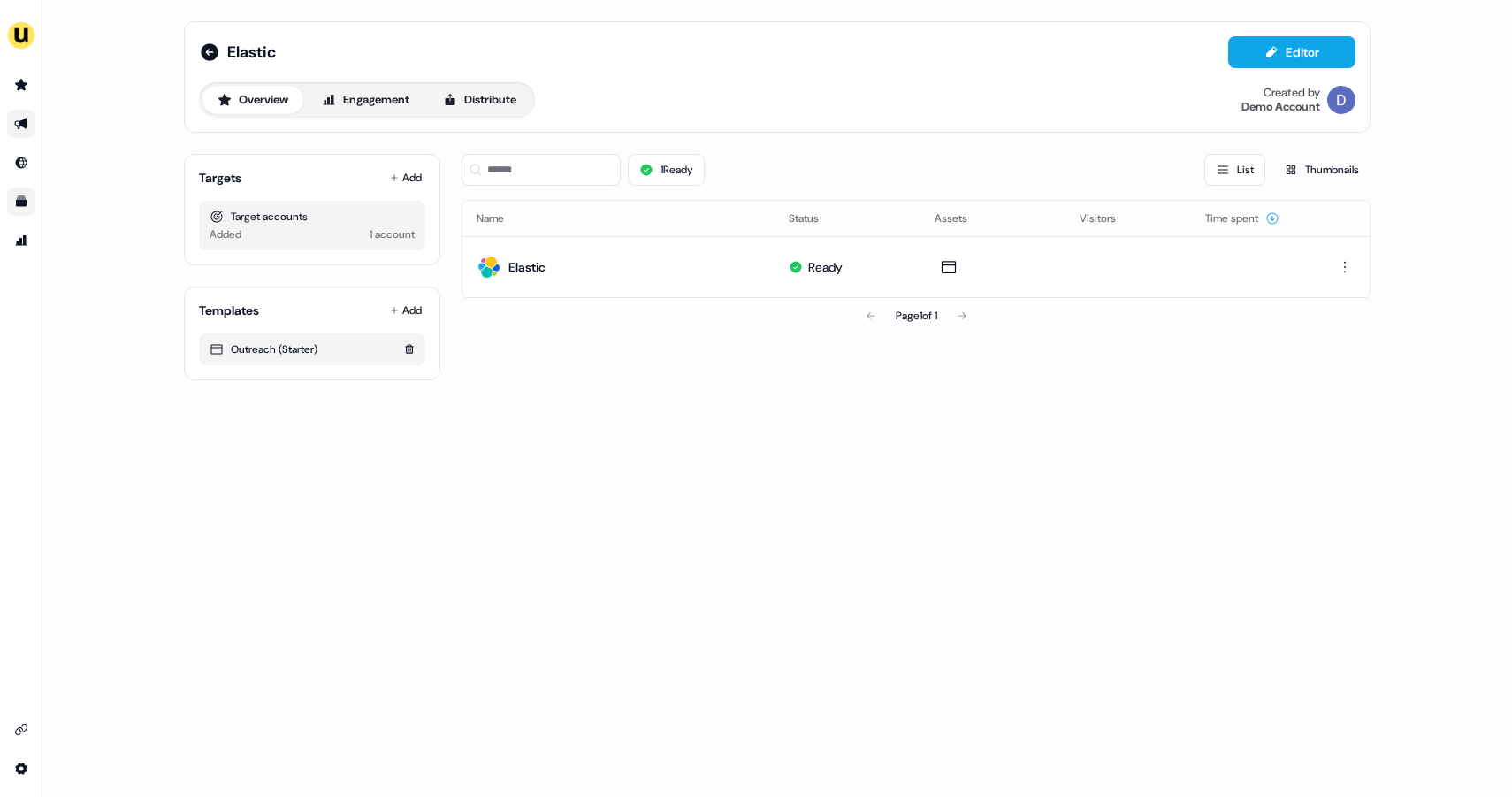
click at [296, 347] on div "Outreach (Starter)" at bounding box center [312, 349] width 205 height 18
click at [570, 261] on td "Elastic" at bounding box center [618, 266] width 312 height 61
click at [520, 265] on div "Elastic" at bounding box center [527, 266] width 37 height 18
click at [617, 276] on td "Elastic" at bounding box center [618, 266] width 312 height 61
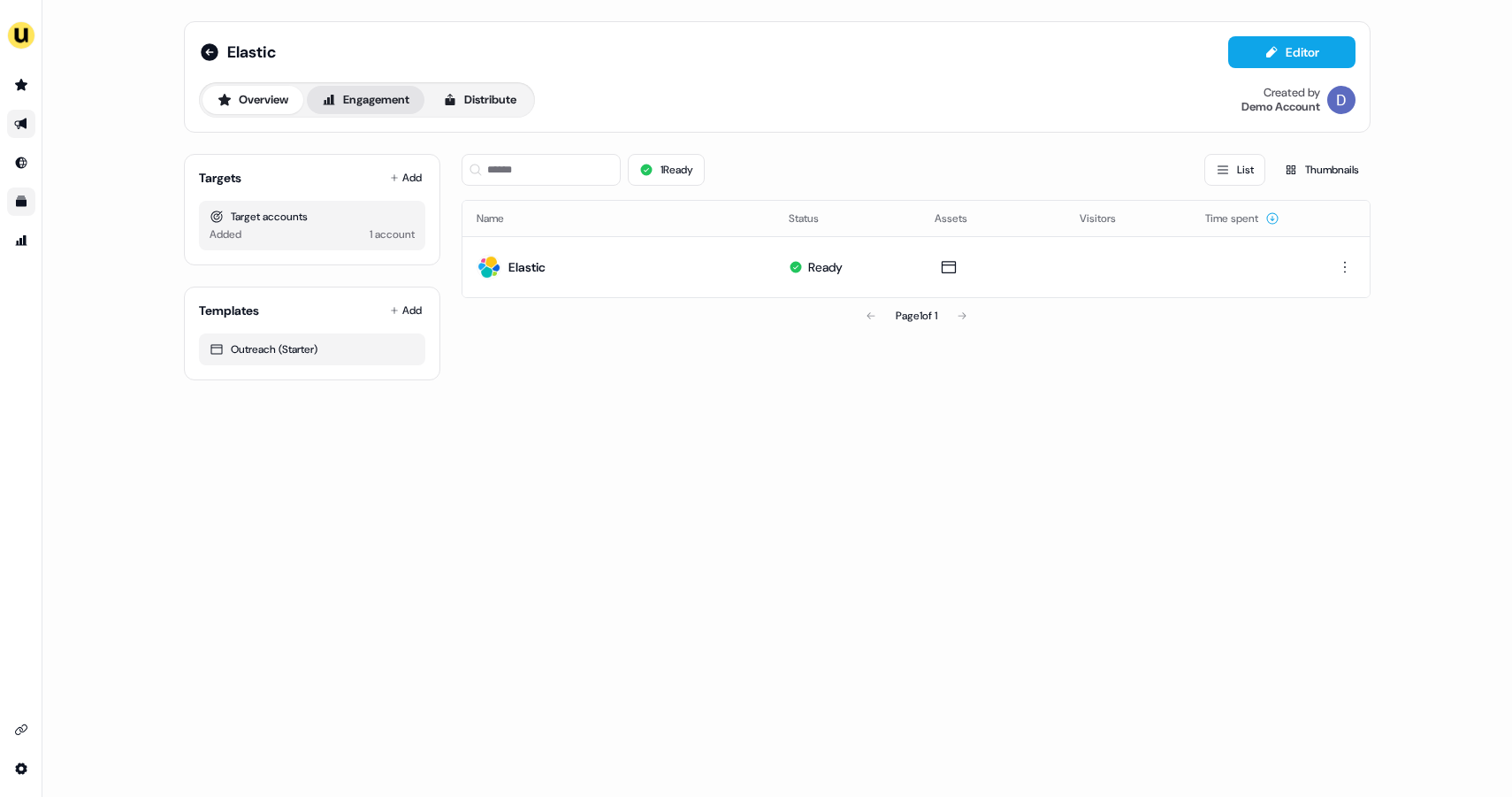
click at [349, 98] on button "Engagement" at bounding box center [365, 100] width 117 height 29
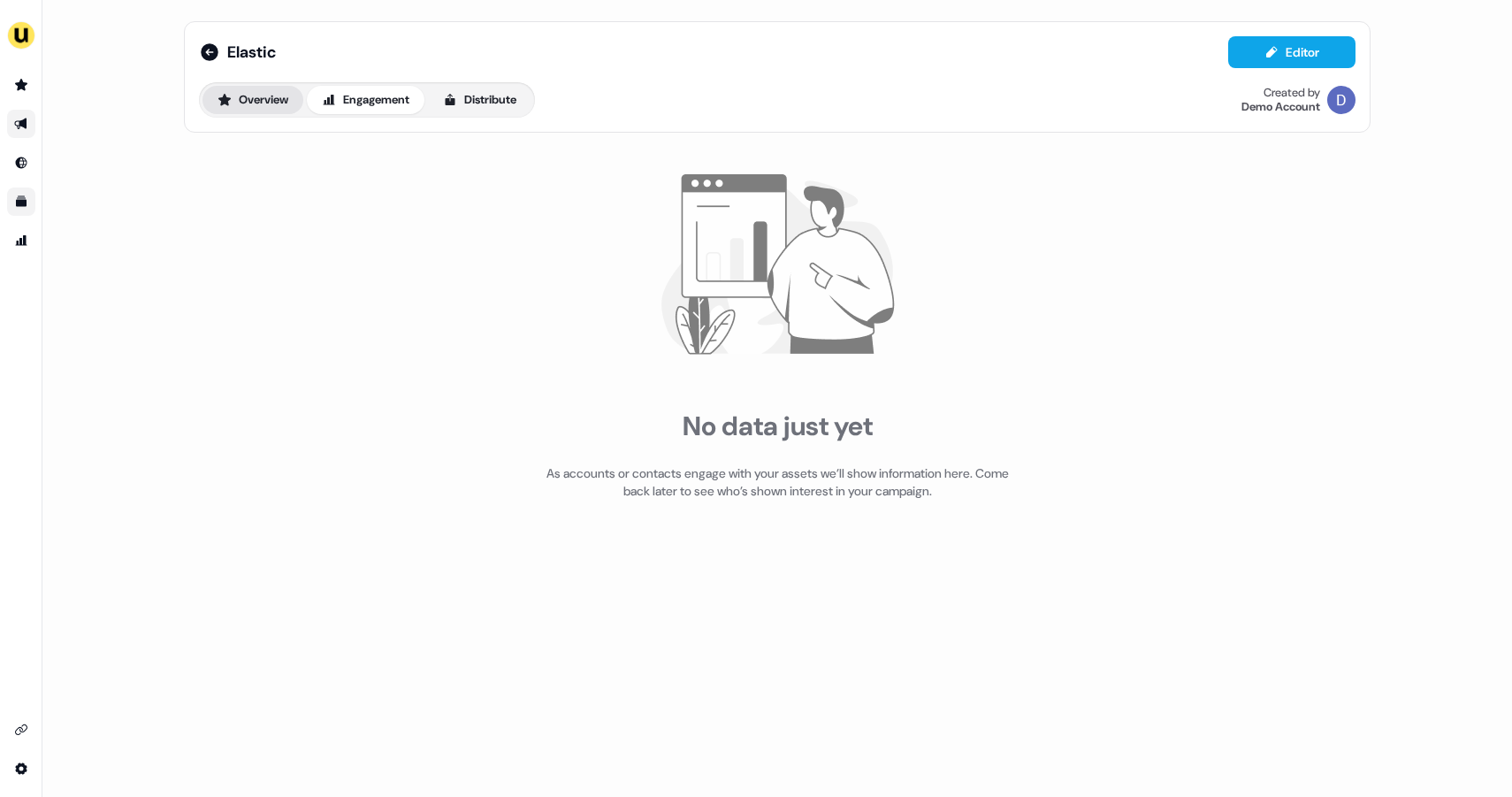
click at [277, 96] on button "Overview" at bounding box center [252, 100] width 101 height 29
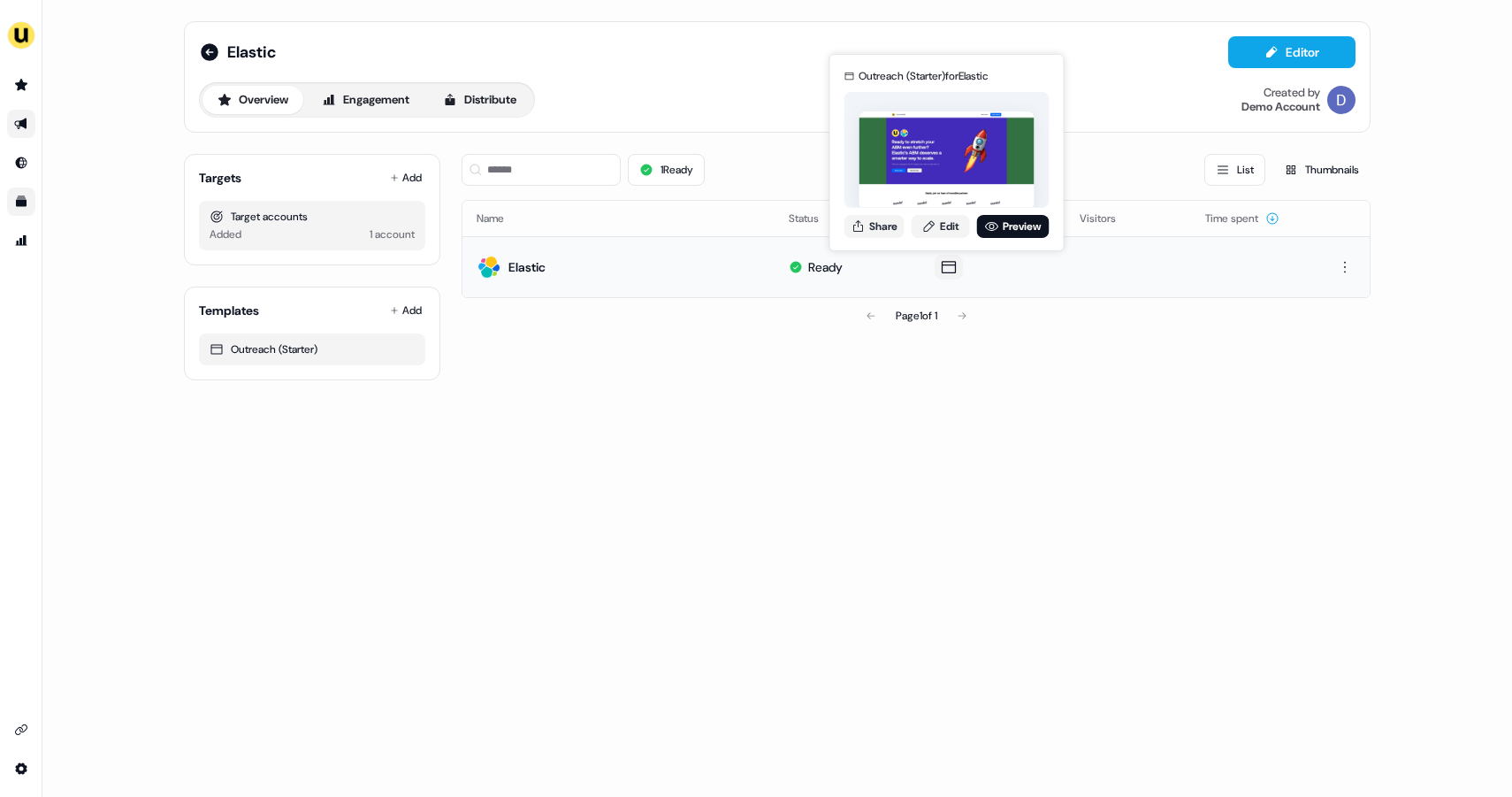
click at [947, 269] on icon at bounding box center [948, 266] width 21 height 18
click at [1010, 220] on link "Preview" at bounding box center [1013, 226] width 72 height 23
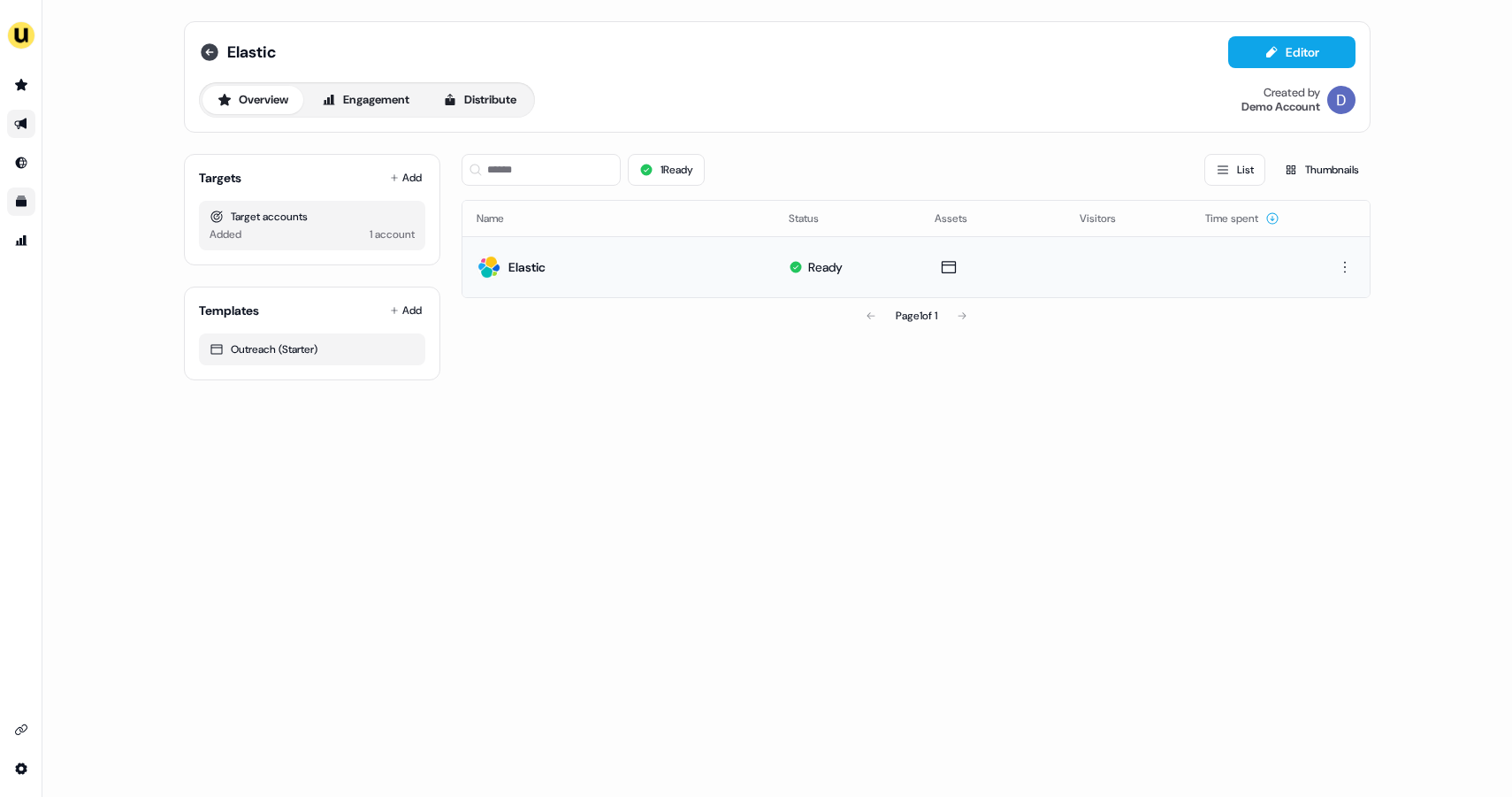
click at [215, 47] on icon at bounding box center [209, 52] width 18 height 18
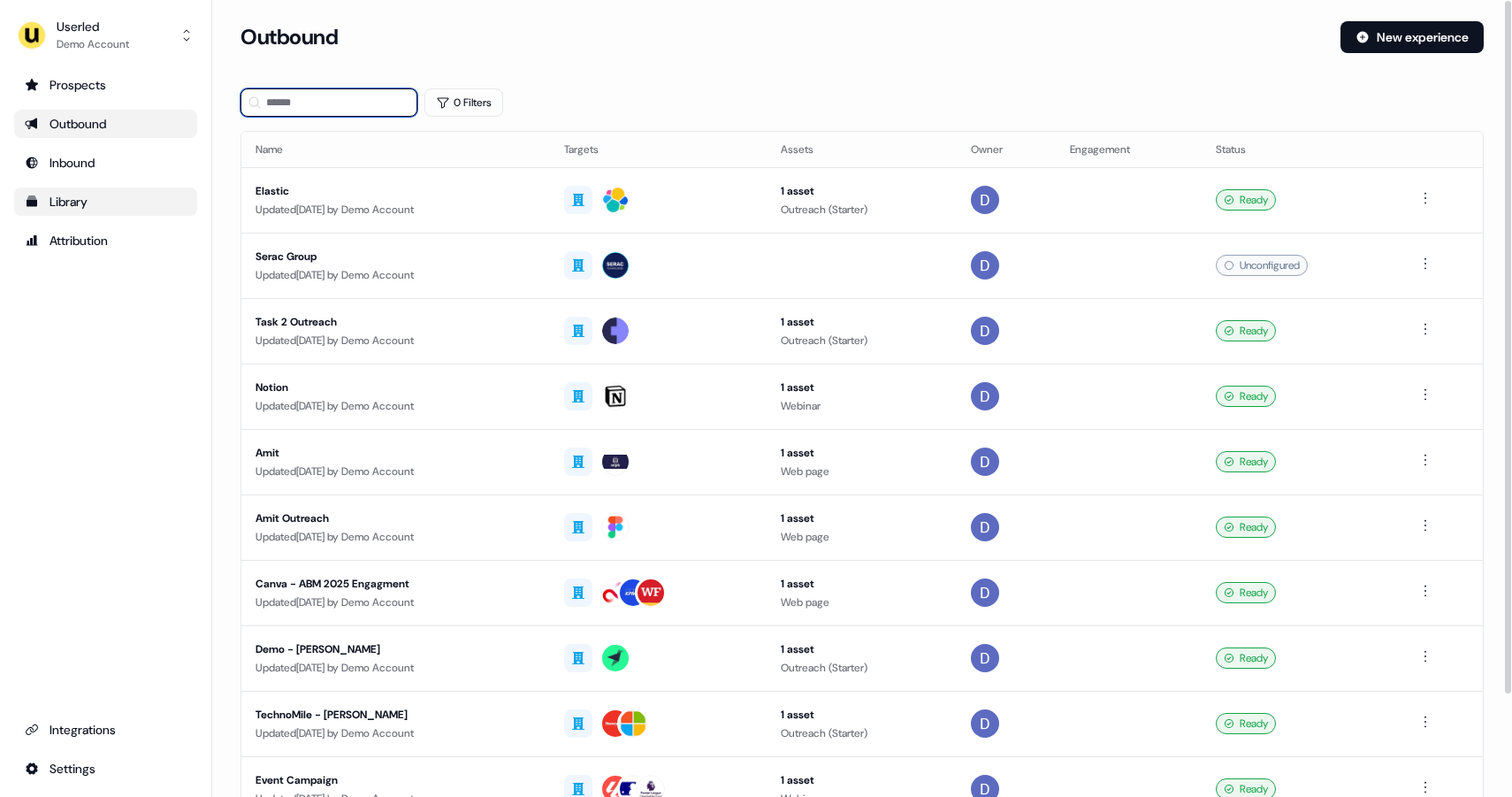
click at [294, 93] on input at bounding box center [328, 103] width 177 height 29
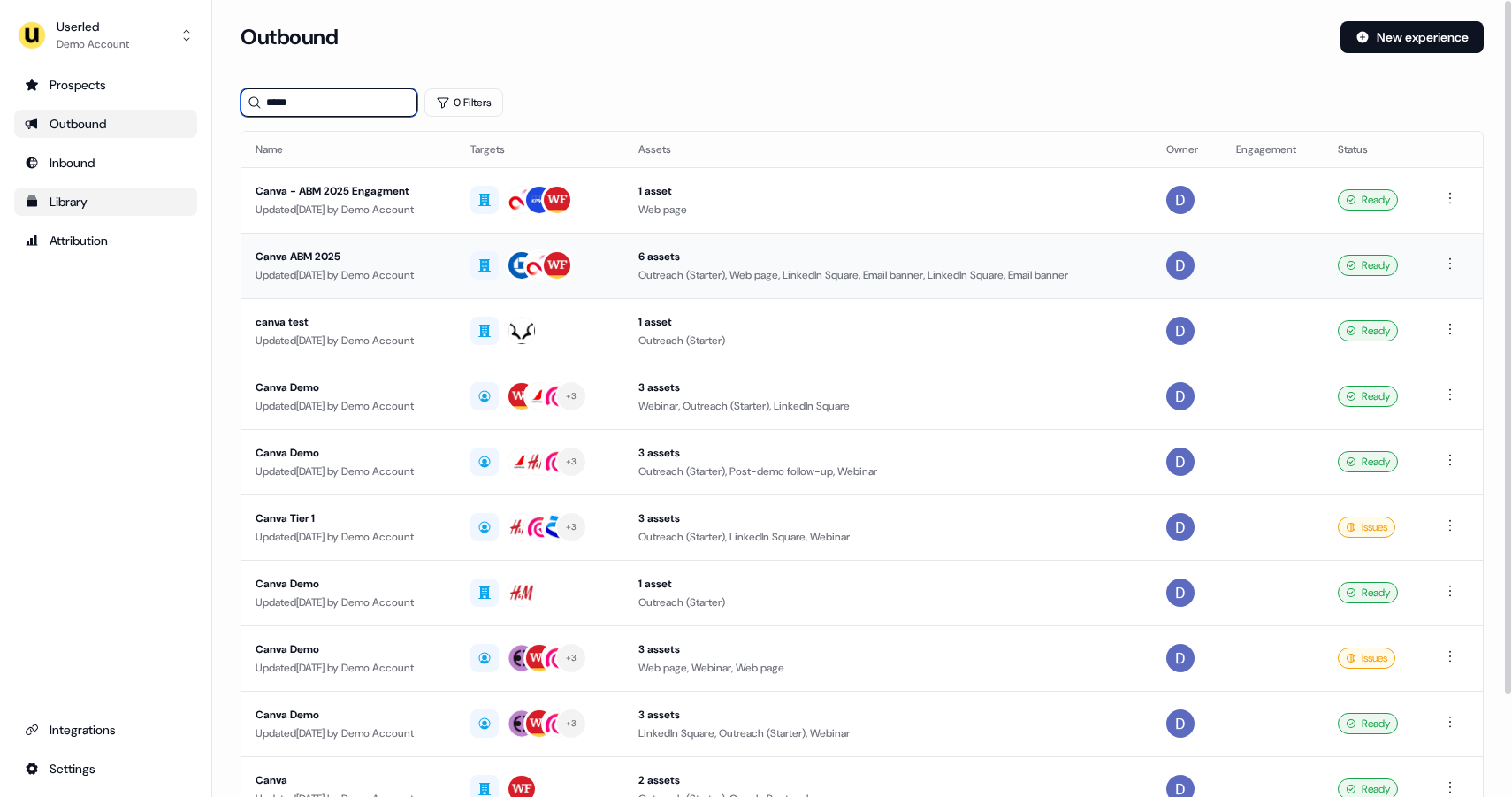
type input "*****"
click at [317, 256] on div "Canva ABM 2025" at bounding box center [348, 256] width 187 height 18
